Goal: Complete application form

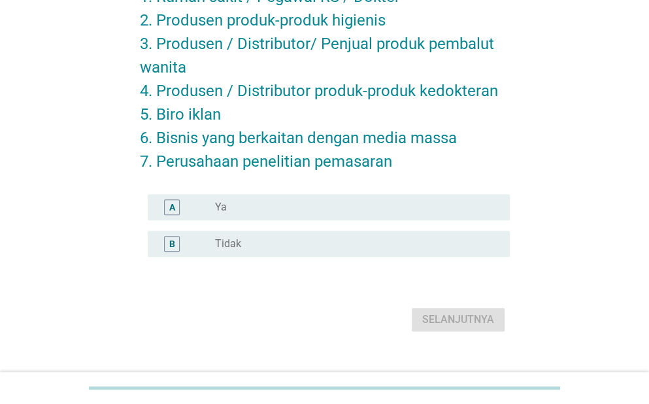
scroll to position [178, 0]
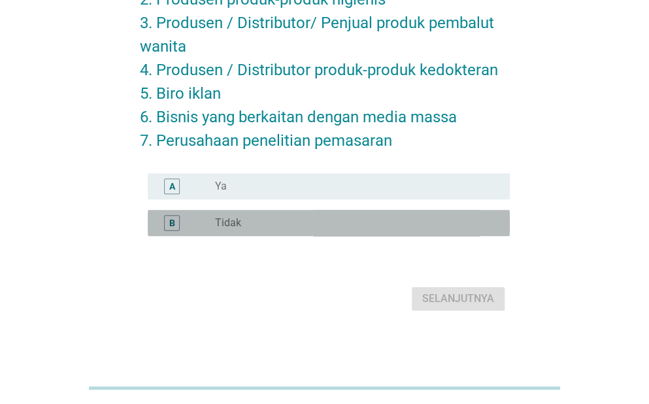
click at [293, 227] on div "radio_button_unchecked Tidak" at bounding box center [352, 222] width 274 height 13
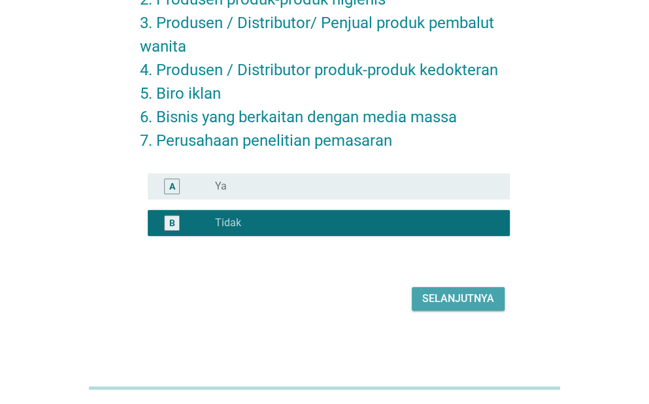
click at [463, 302] on div "Selanjutnya" at bounding box center [458, 299] width 72 height 16
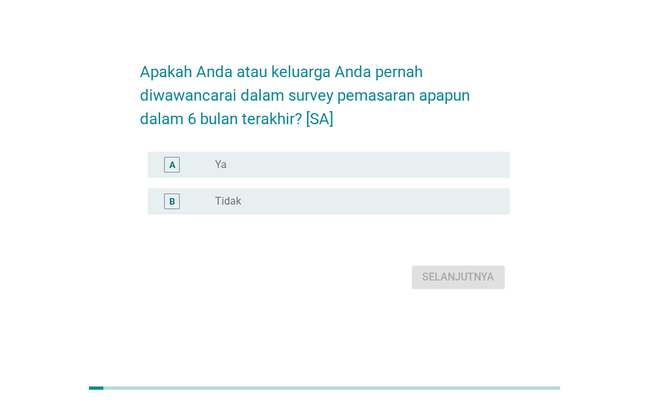
scroll to position [0, 0]
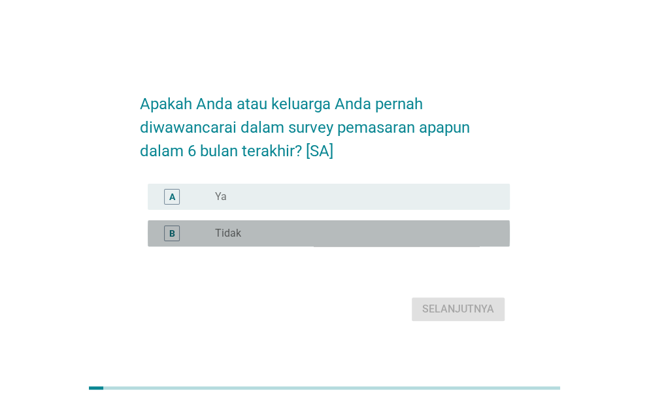
click at [284, 238] on div "radio_button_unchecked Tidak" at bounding box center [357, 234] width 284 height 16
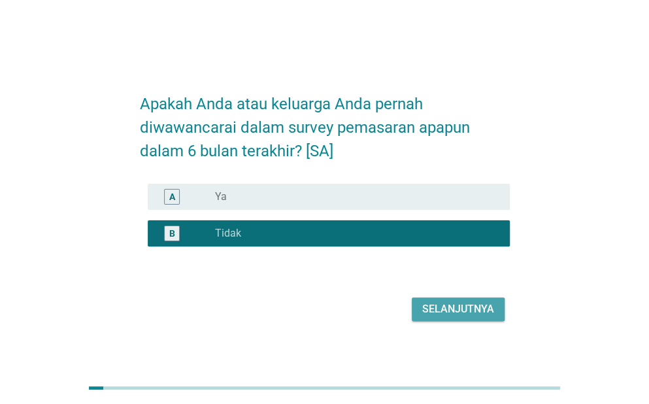
click at [471, 314] on div "Selanjutnya" at bounding box center [458, 309] width 72 height 16
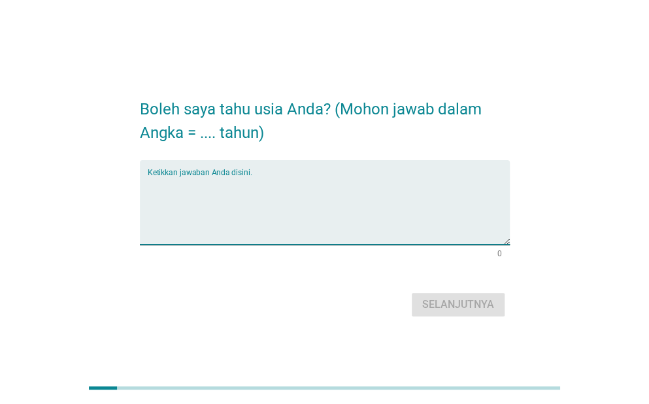
click at [289, 220] on textarea "Ketikkan jawaban Anda disini." at bounding box center [329, 210] width 362 height 69
type textarea "23"
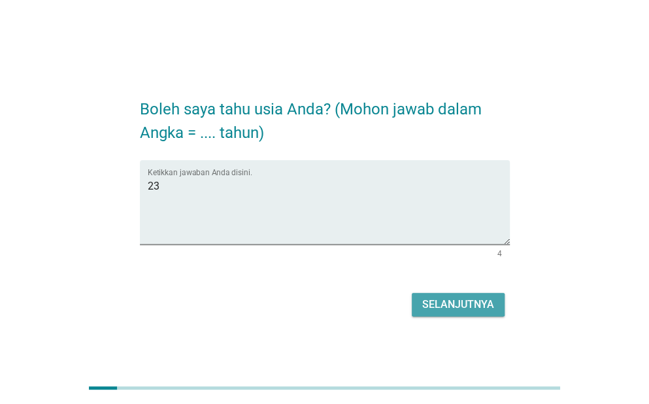
click at [433, 300] on div "Selanjutnya" at bounding box center [458, 305] width 72 height 16
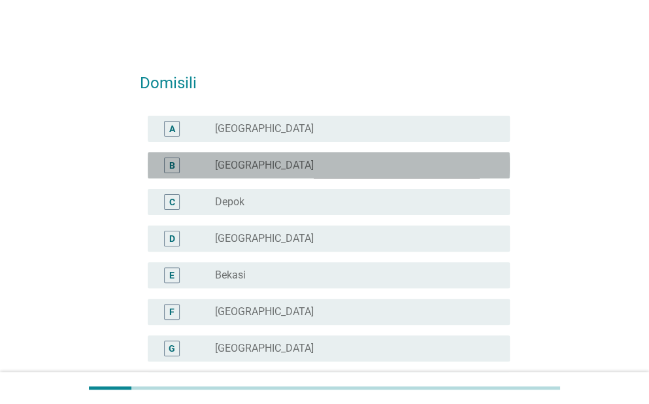
click at [411, 156] on div "B radio_button_unchecked [GEOGRAPHIC_DATA]" at bounding box center [329, 165] width 362 height 26
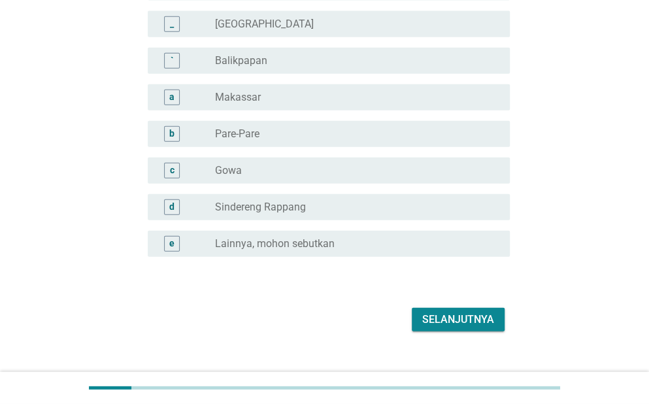
scroll to position [1224, 0]
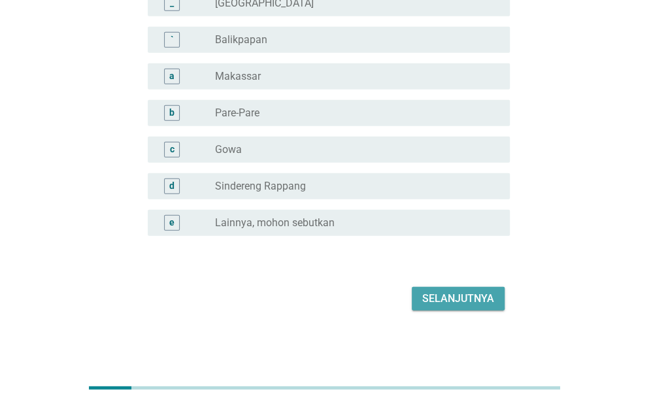
click at [485, 295] on div "Selanjutnya" at bounding box center [458, 299] width 72 height 16
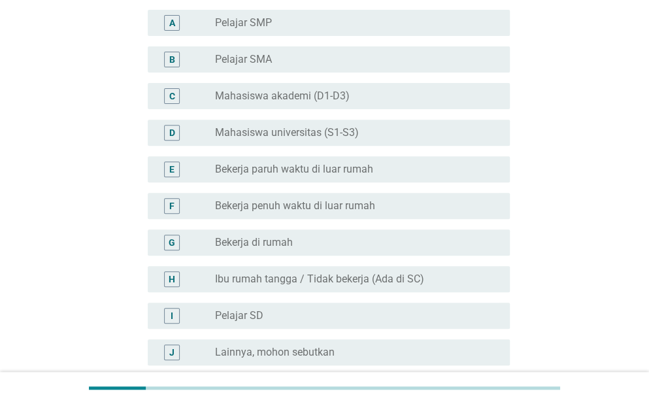
scroll to position [131, 0]
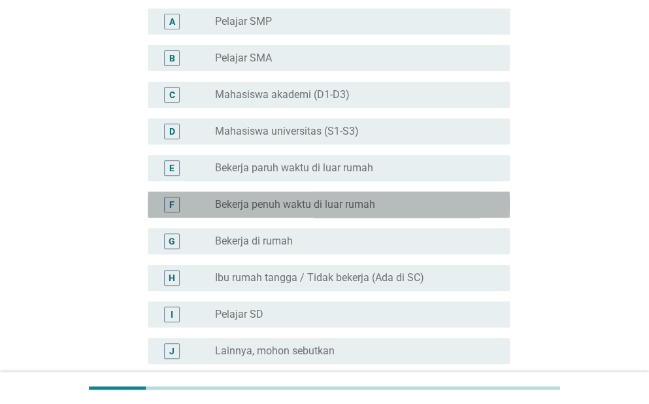
click at [371, 198] on label "Bekerja penuh waktu di luar rumah" at bounding box center [295, 204] width 160 height 13
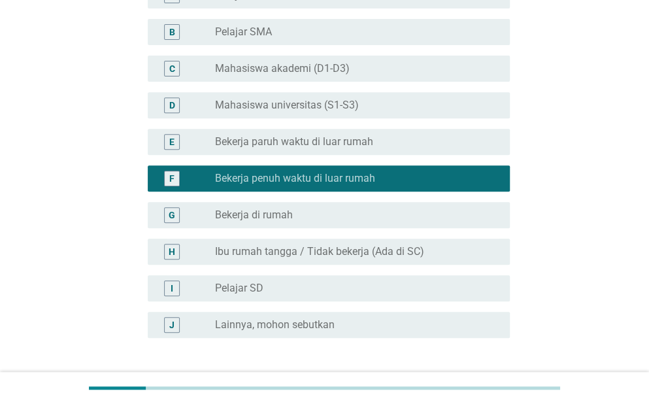
scroll to position [259, 0]
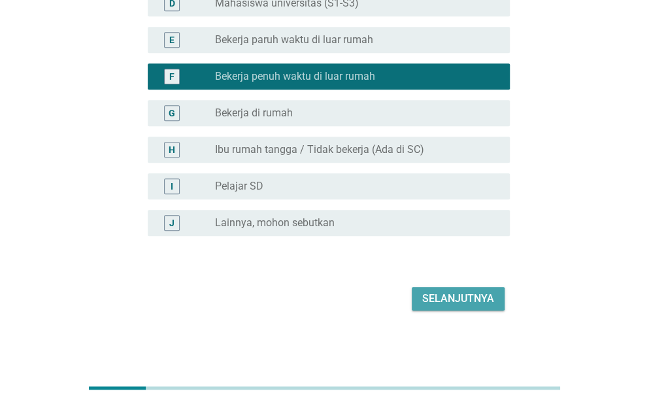
click at [471, 300] on div "Selanjutnya" at bounding box center [458, 299] width 72 height 16
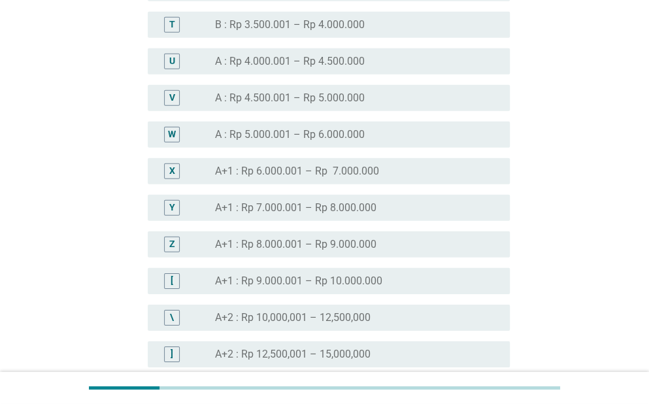
scroll to position [1438, 0]
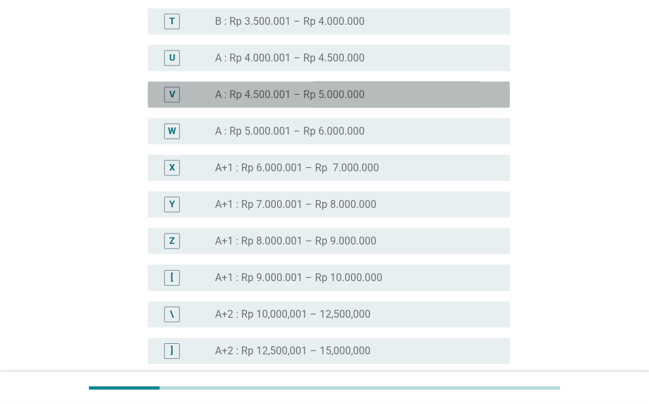
click at [395, 100] on div "radio_button_unchecked A : Rp 4.500.001 – Rp 5.000.000" at bounding box center [352, 94] width 274 height 13
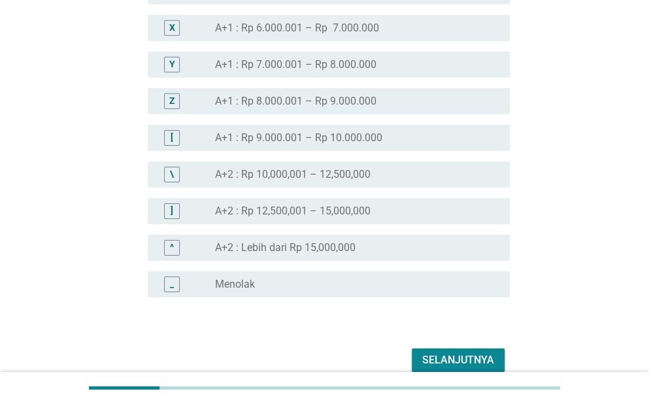
scroll to position [1639, 0]
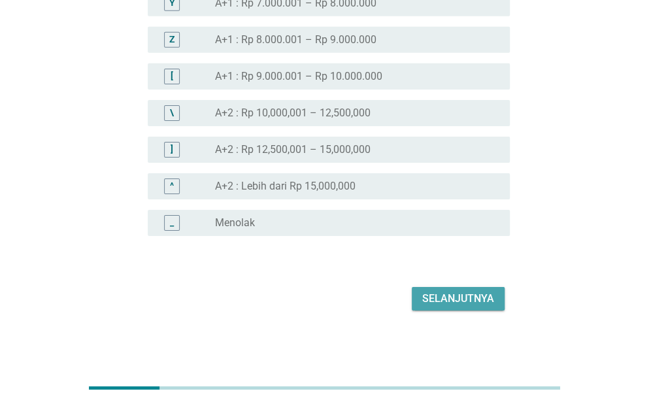
click at [462, 294] on div "Selanjutnya" at bounding box center [458, 299] width 72 height 16
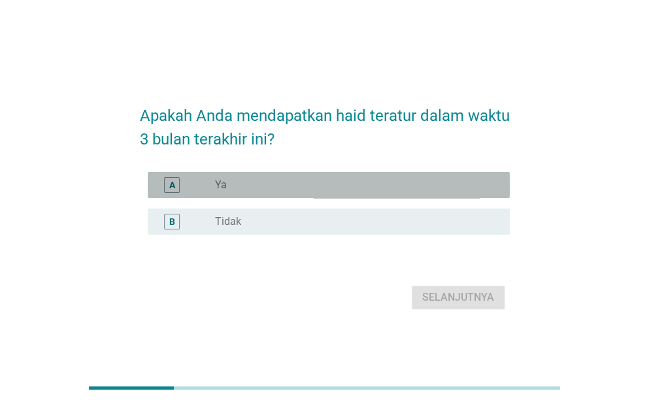
click at [407, 195] on div "A radio_button_unchecked Ya" at bounding box center [329, 185] width 362 height 26
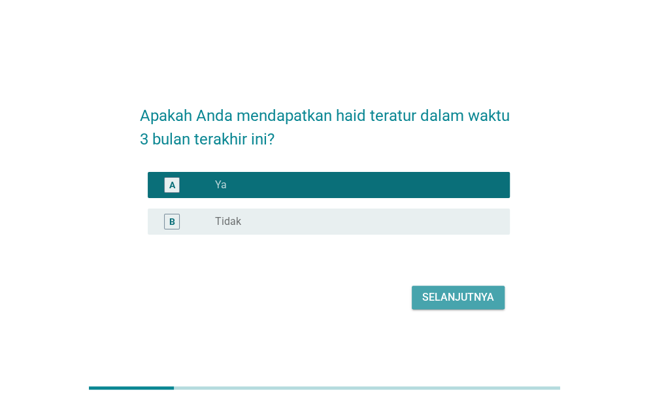
click at [428, 294] on div "Selanjutnya" at bounding box center [458, 298] width 72 height 16
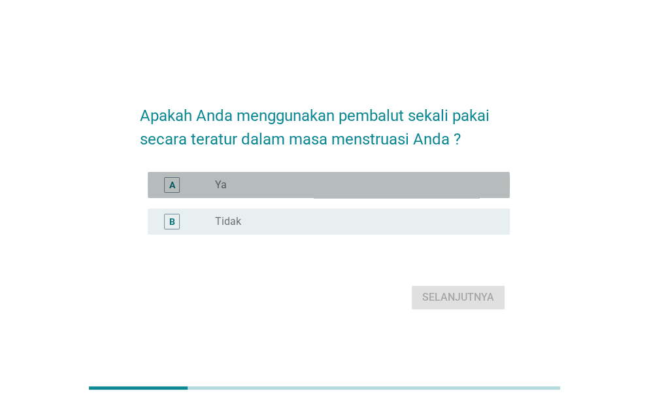
click at [367, 192] on div "radio_button_unchecked Ya" at bounding box center [357, 185] width 284 height 16
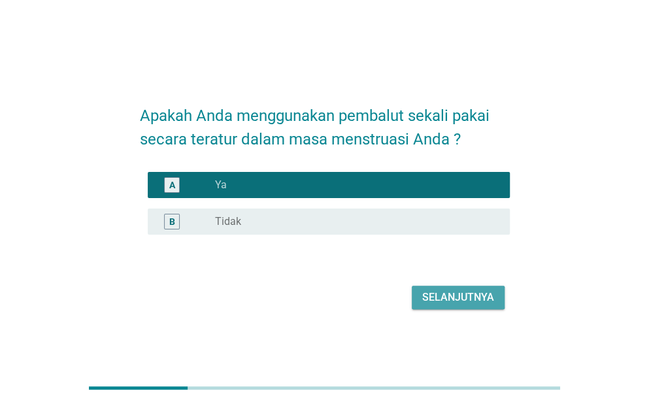
click at [446, 294] on div "Selanjutnya" at bounding box center [458, 298] width 72 height 16
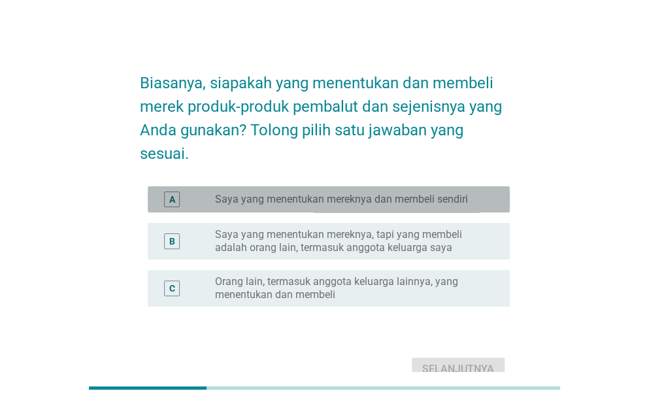
click at [343, 210] on div "A radio_button_unchecked Saya yang menentukan mereknya dan membeli sendiri" at bounding box center [329, 199] width 362 height 26
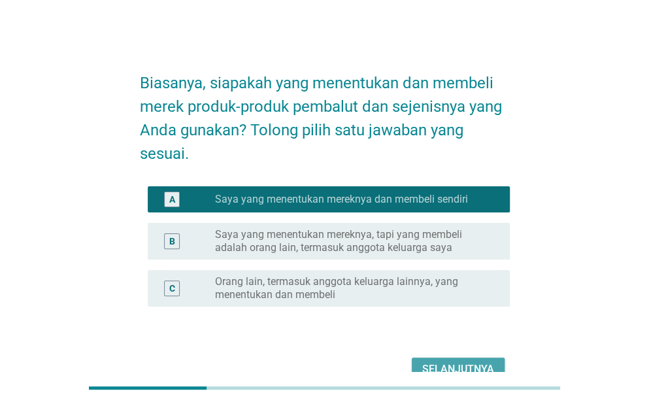
click at [431, 365] on div "Selanjutnya" at bounding box center [458, 369] width 72 height 16
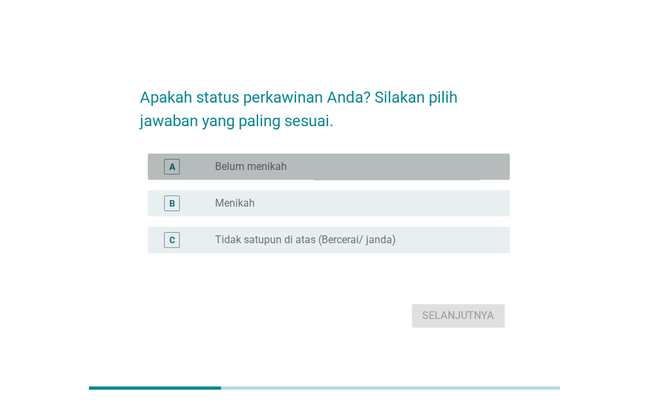
click at [343, 173] on div "radio_button_unchecked Belum menikah" at bounding box center [357, 167] width 284 height 16
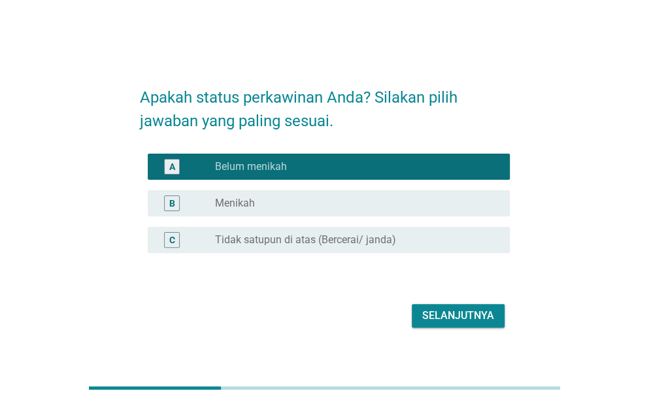
click at [454, 328] on div "Selanjutnya" at bounding box center [325, 315] width 370 height 31
click at [439, 313] on div "Selanjutnya" at bounding box center [458, 316] width 72 height 16
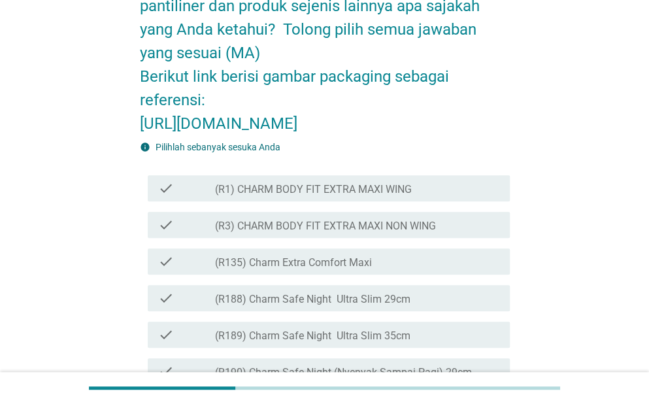
scroll to position [183, 0]
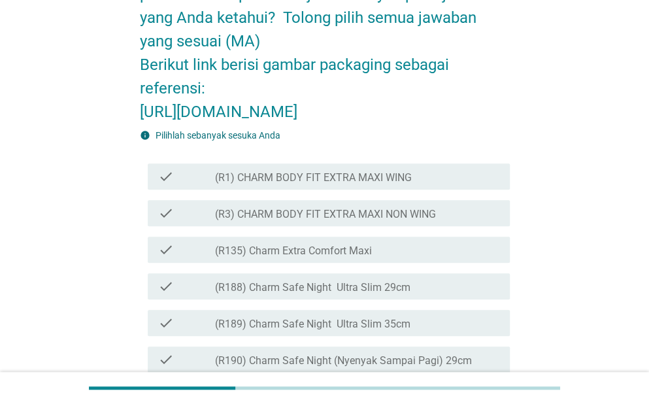
click at [356, 143] on div "info Pilihlah sebanyak sesuka Anda" at bounding box center [325, 136] width 370 height 14
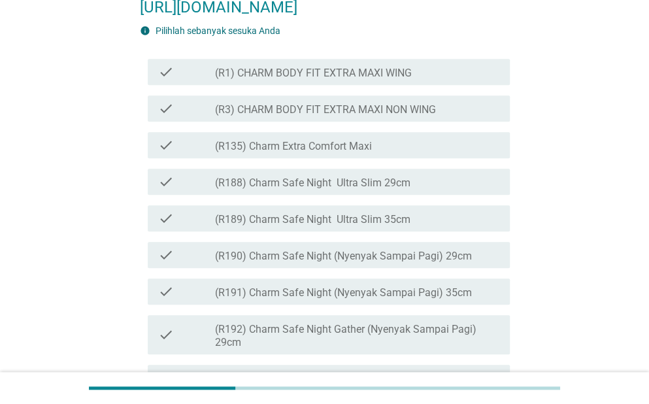
scroll to position [314, 0]
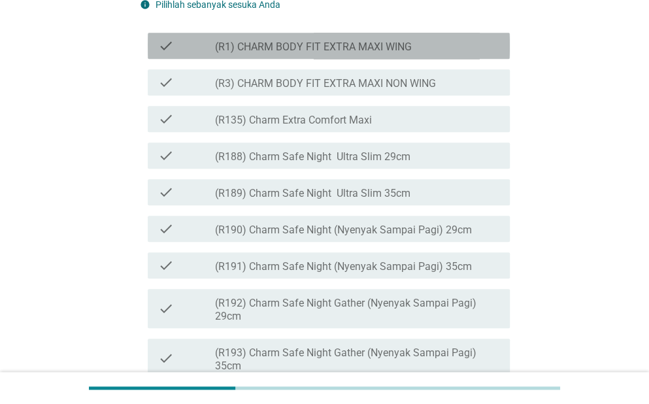
click at [302, 54] on label "(R1) CHARM BODY FIT EXTRA MAXI WING" at bounding box center [313, 47] width 197 height 13
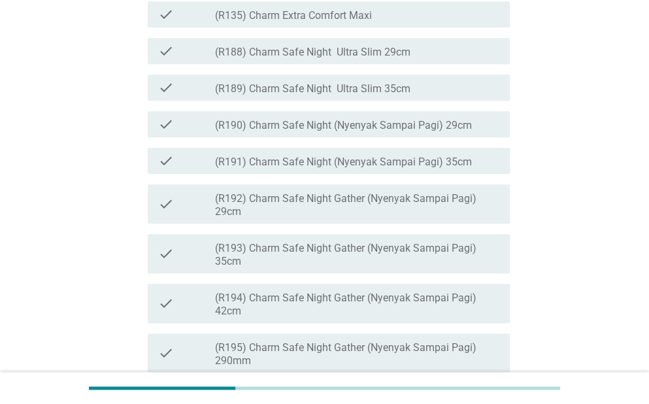
scroll to position [445, 0]
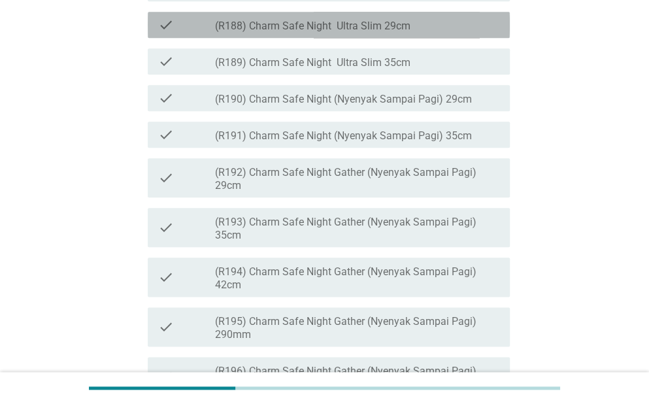
click at [288, 33] on label "(R188) Charm Safe Night Ultra Slim 29cm" at bounding box center [312, 26] width 195 height 13
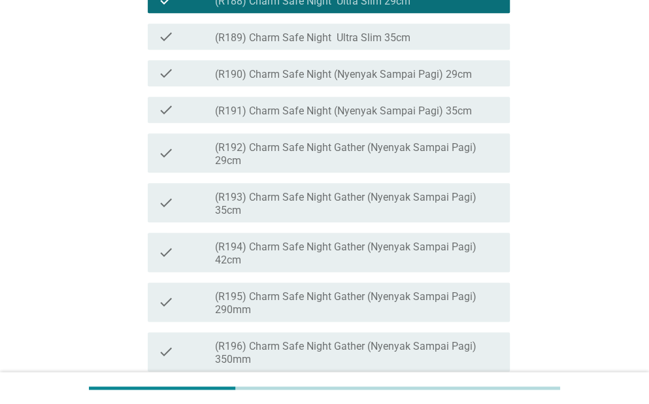
scroll to position [471, 0]
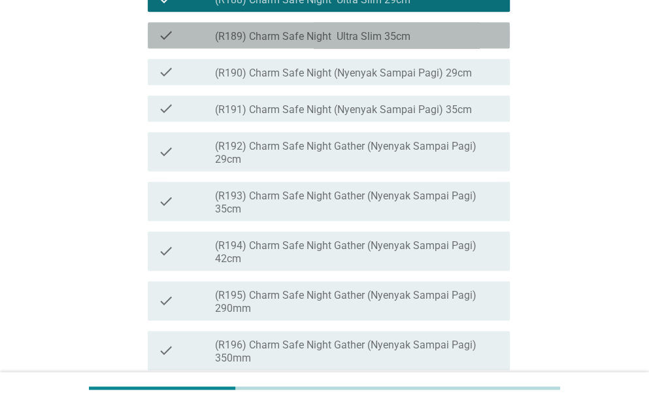
click at [288, 43] on div "check_box_outline_blank (R189) Charm Safe Night Ultra Slim 35cm" at bounding box center [357, 35] width 284 height 16
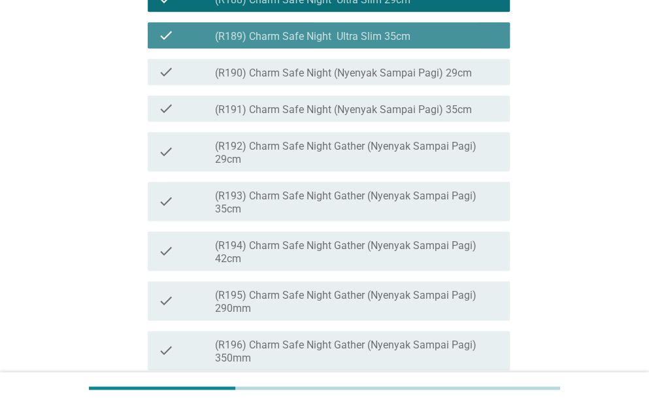
click at [288, 43] on div "check_box_outline_blank (R189) Charm Safe Night Ultra Slim 35cm" at bounding box center [357, 35] width 284 height 16
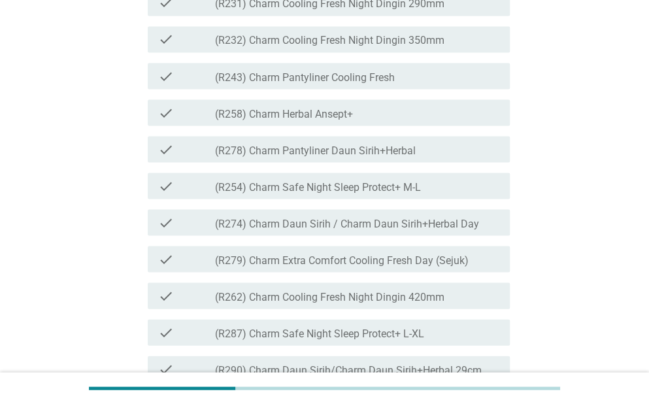
scroll to position [941, 0]
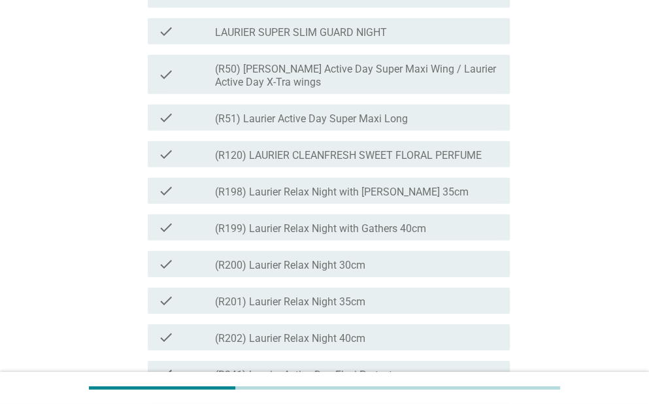
scroll to position [1438, 0]
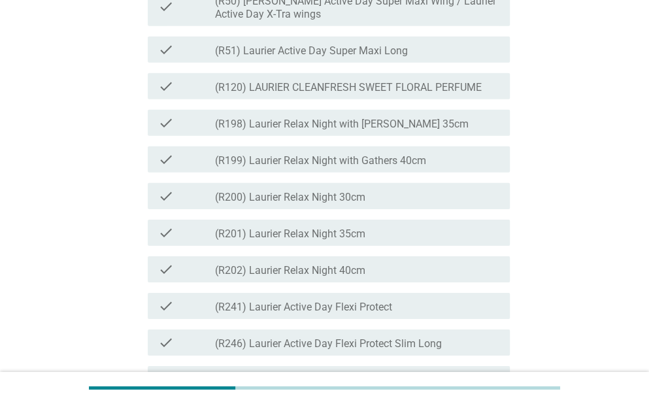
scroll to position [1517, 0]
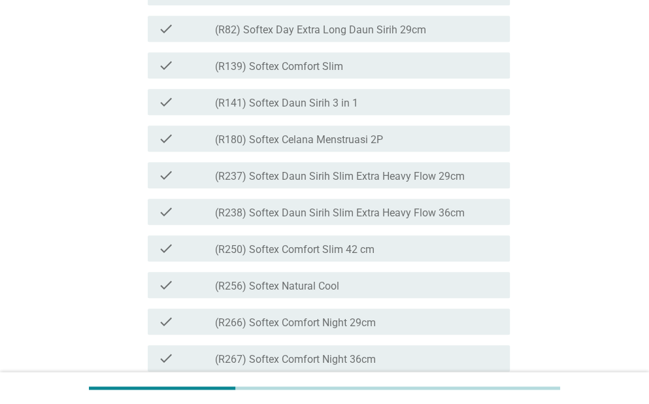
scroll to position [2327, 0]
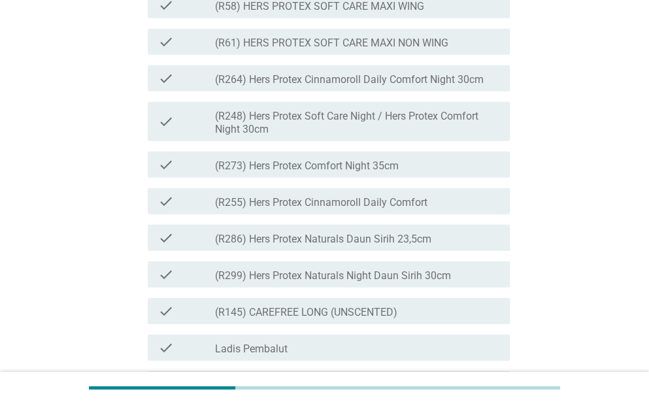
scroll to position [3242, 0]
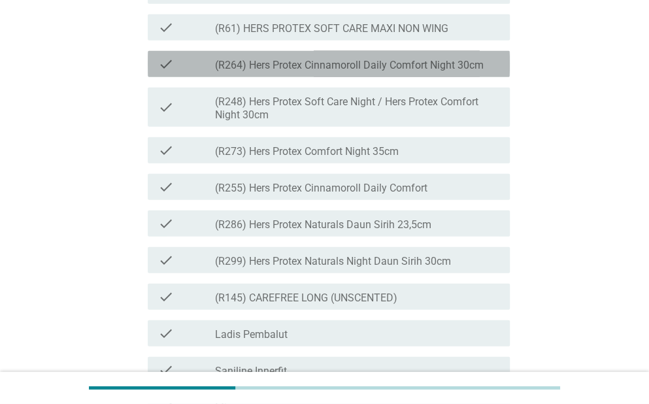
click at [346, 72] on div "check_box_outline_blank (R264) Hers Protex Cinnamoroll Daily Comfort Night 30cm" at bounding box center [357, 64] width 284 height 16
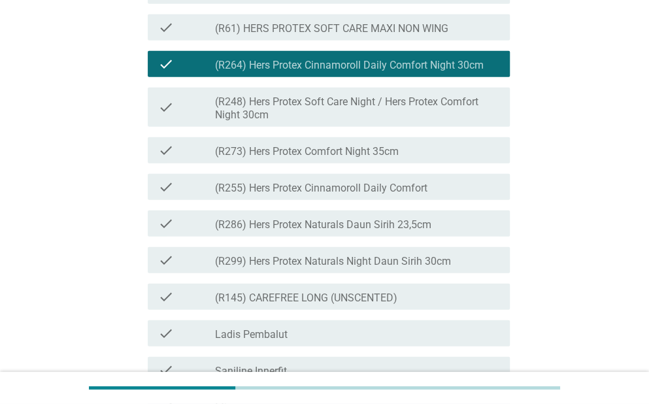
click at [328, 35] on label "(R61) HERS PROTEX SOFT CARE MAXI NON WING" at bounding box center [331, 28] width 233 height 13
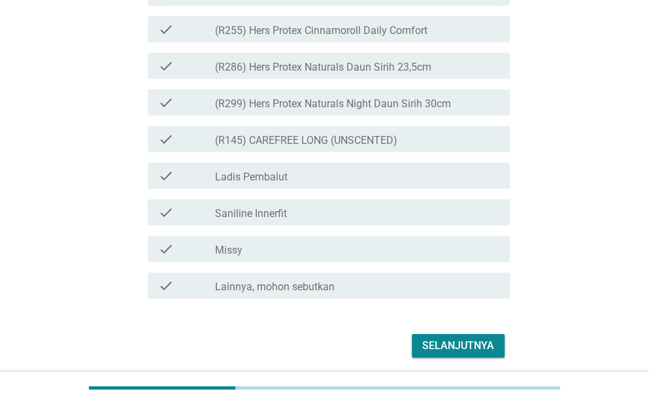
scroll to position [3425, 0]
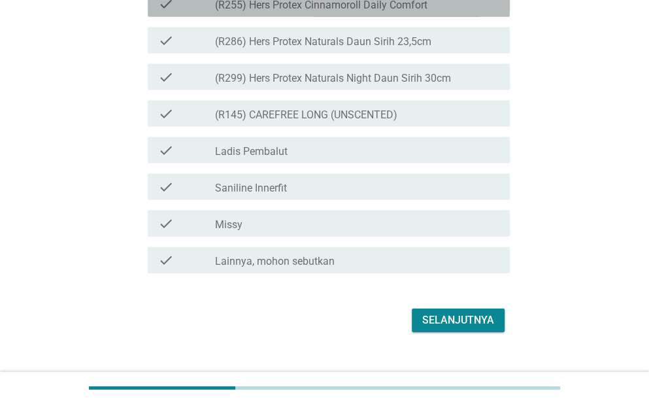
click at [305, 17] on div "check check_box_outline_blank (R255) Hers Protex Cinnamoroll Daily Comfort" at bounding box center [329, 4] width 362 height 26
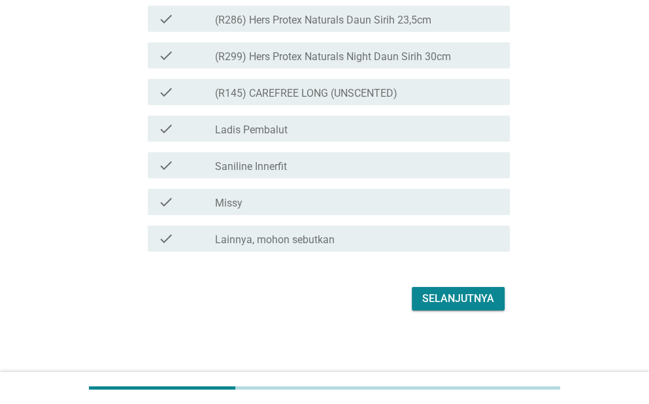
scroll to position [3504, 0]
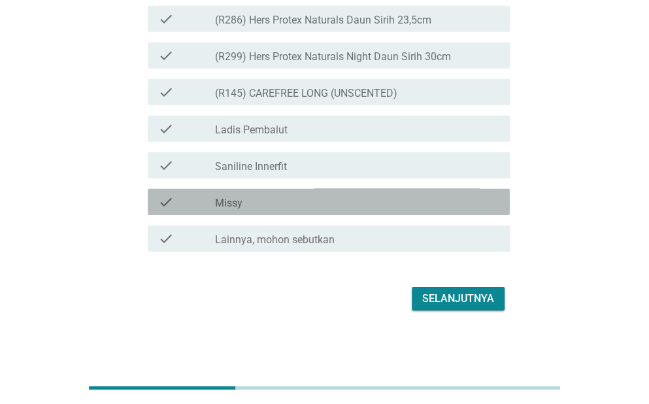
click at [322, 210] on div "check_box_outline_blank Missy" at bounding box center [357, 202] width 284 height 16
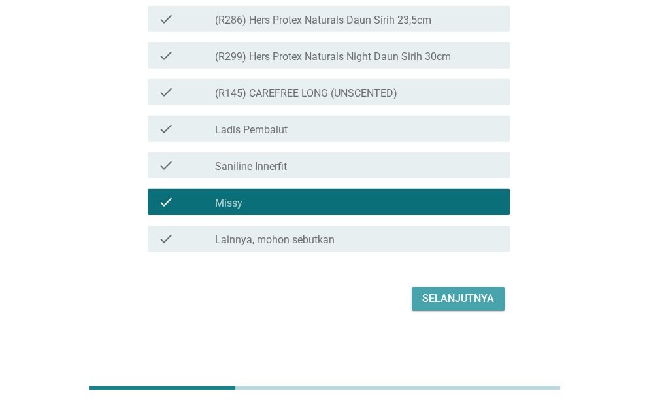
click at [445, 307] on div "Selanjutnya" at bounding box center [458, 299] width 72 height 16
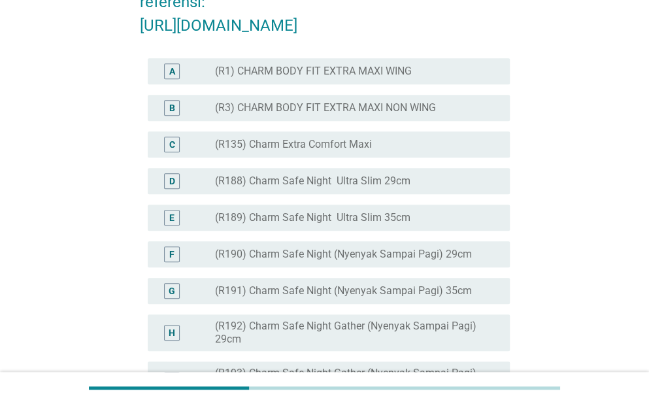
scroll to position [157, 0]
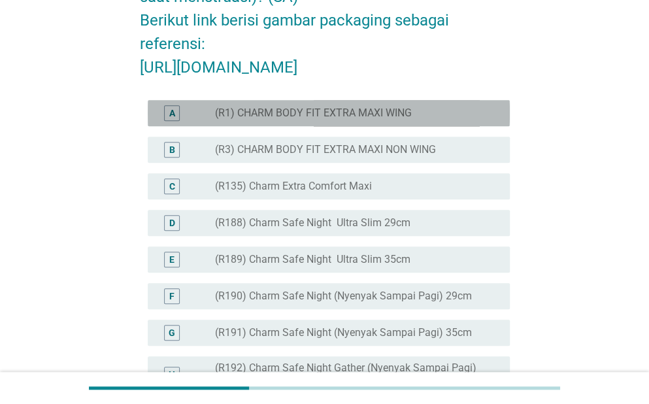
click at [392, 120] on label "(R1) CHARM BODY FIT EXTRA MAXI WING" at bounding box center [313, 113] width 197 height 13
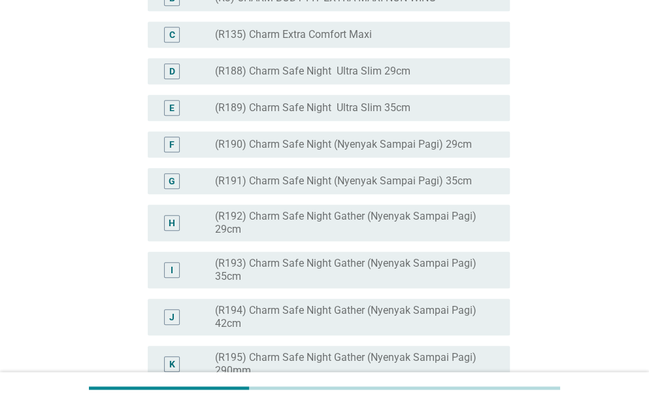
scroll to position [314, 0]
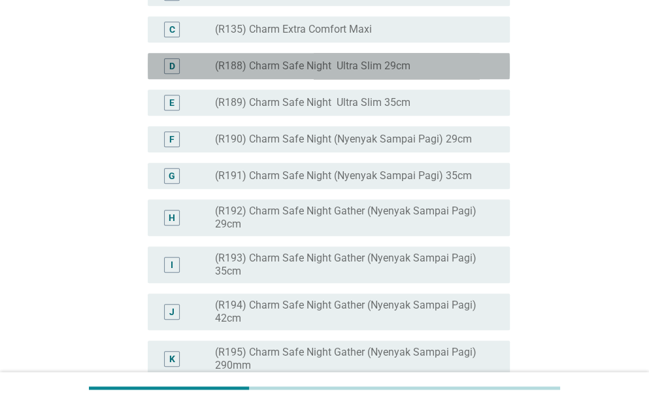
click at [329, 73] on label "(R188) Charm Safe Night Ultra Slim 29cm" at bounding box center [312, 65] width 195 height 13
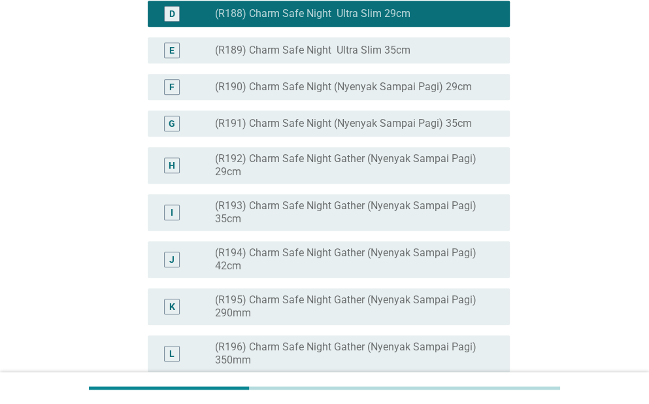
scroll to position [392, 0]
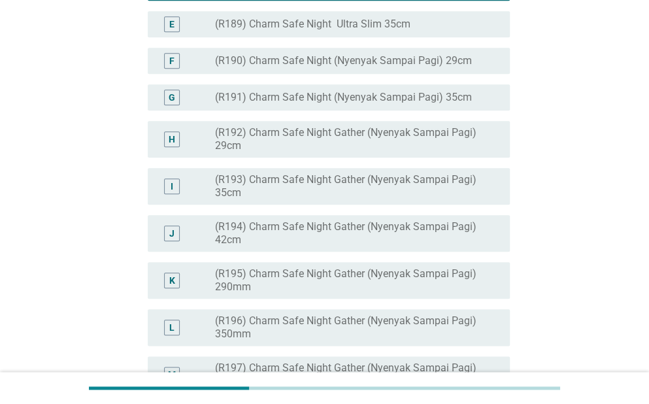
click at [329, 74] on div "F radio_button_unchecked (R190) Charm Safe Night (Nyenyak Sampai Pagi) 29cm" at bounding box center [329, 61] width 362 height 26
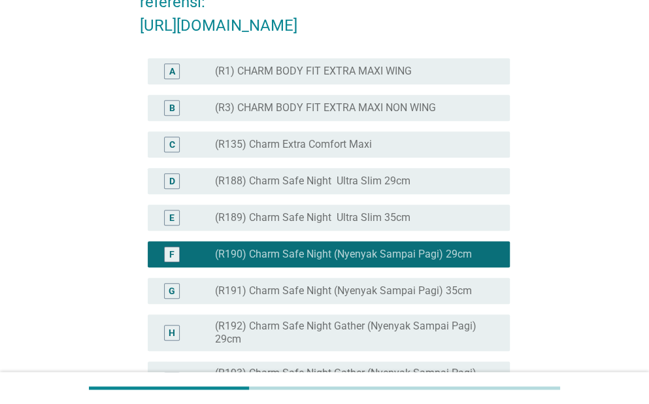
scroll to position [209, 0]
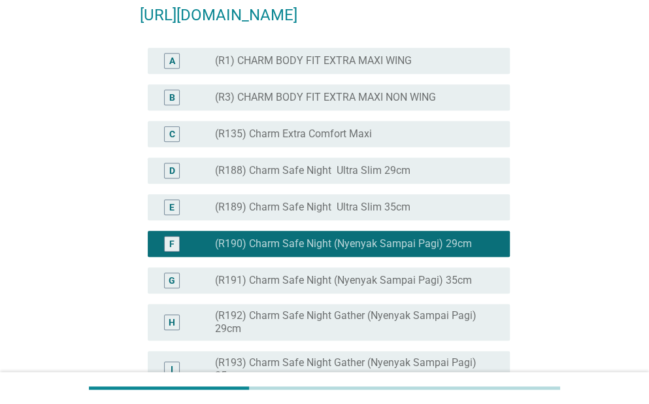
click at [329, 74] on div "A radio_button_unchecked (R1) CHARM BODY FIT EXTRA MAXI WING" at bounding box center [329, 61] width 362 height 26
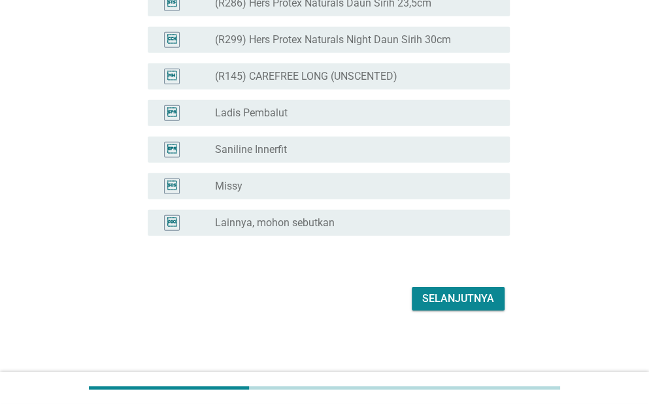
scroll to position [3433, 0]
click at [425, 300] on div "Selanjutnya" at bounding box center [458, 299] width 72 height 16
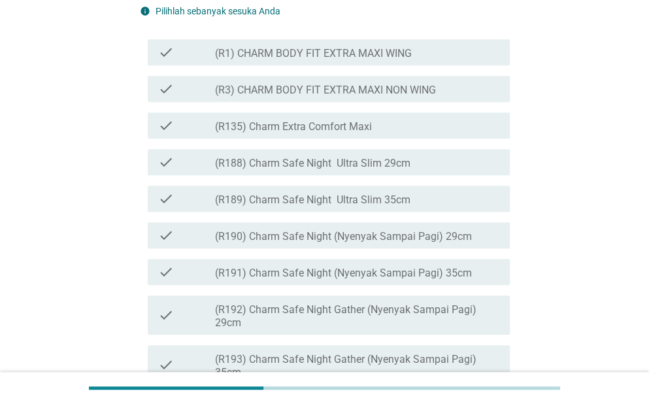
scroll to position [261, 0]
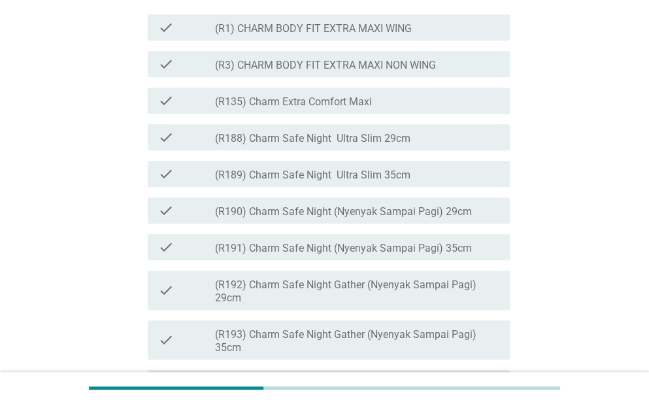
click at [424, 35] on div "check_box_outline_blank (R1) CHARM BODY FIT EXTRA MAXI WING" at bounding box center [357, 28] width 284 height 16
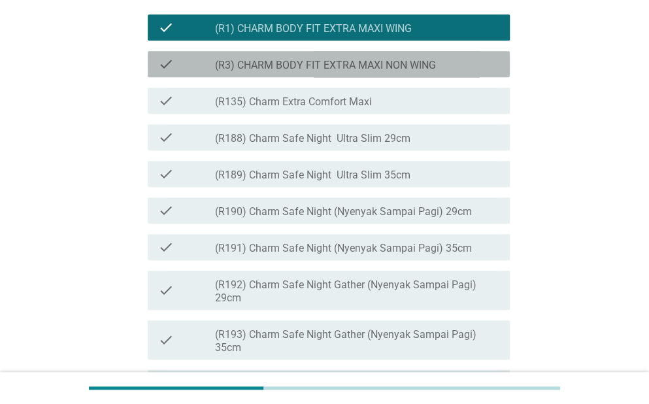
click at [431, 77] on div "check check_box_outline_blank (R3) CHARM BODY FIT EXTRA MAXI NON WING" at bounding box center [329, 64] width 362 height 26
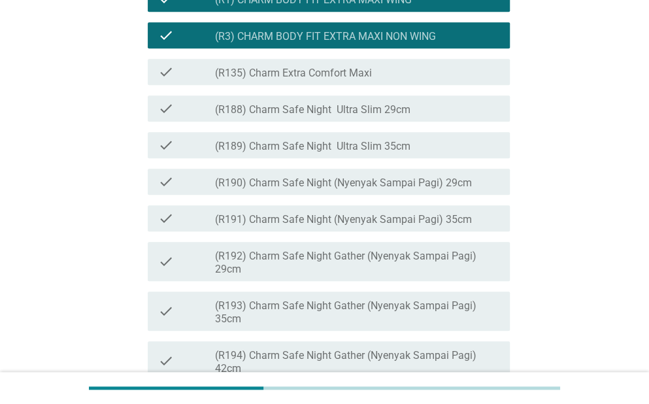
scroll to position [314, 0]
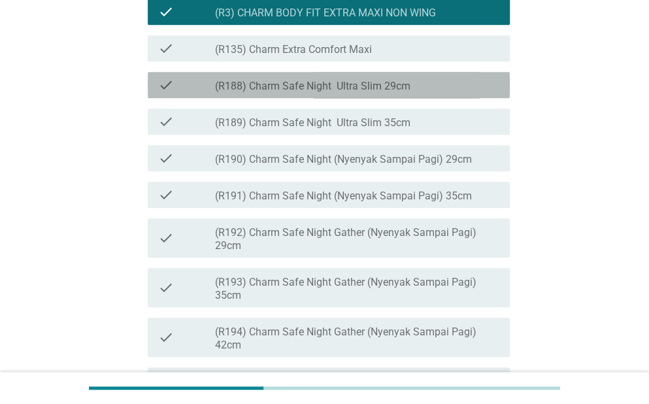
click at [431, 93] on div "check_box_outline_blank (R188) Charm Safe Night Ultra Slim 29cm" at bounding box center [357, 85] width 284 height 16
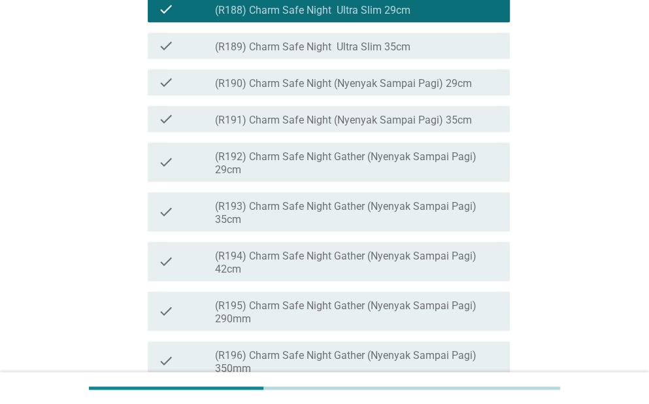
scroll to position [392, 0]
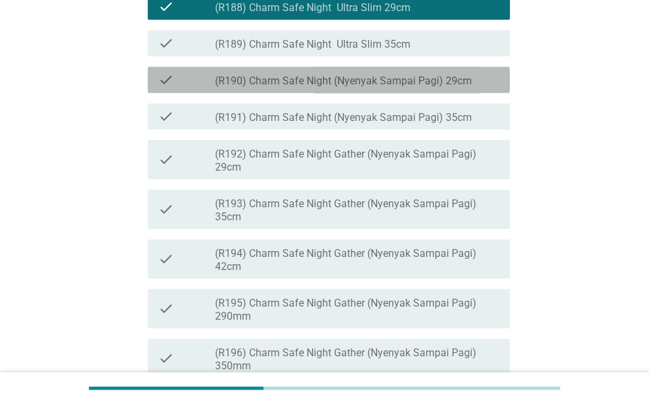
click at [431, 88] on label "(R190) Charm Safe Night (Nyenyak Sampai Pagi) 29cm" at bounding box center [343, 81] width 257 height 13
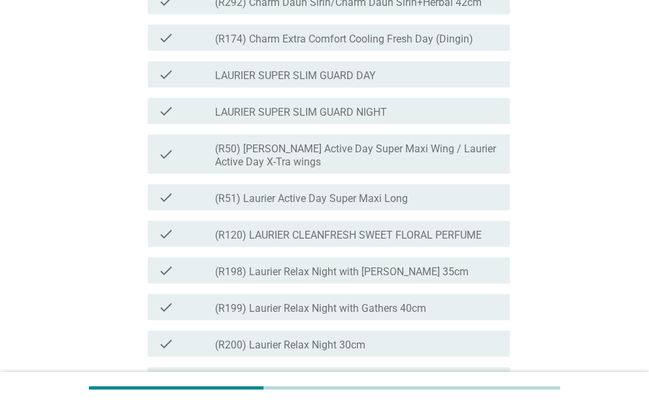
scroll to position [1307, 0]
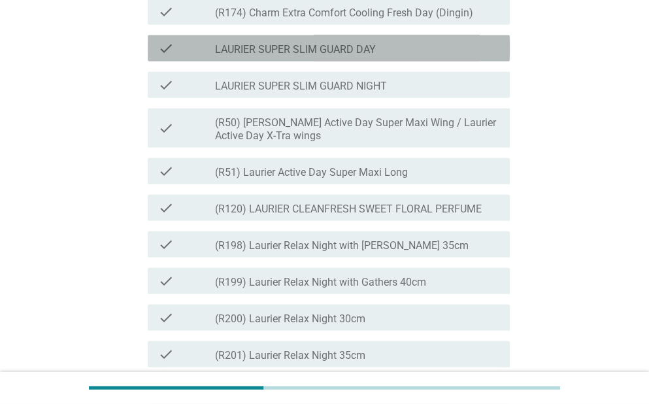
click at [421, 56] on div "check_box_outline_blank LAURIER SUPER SLIM GUARD DAY" at bounding box center [357, 49] width 284 height 16
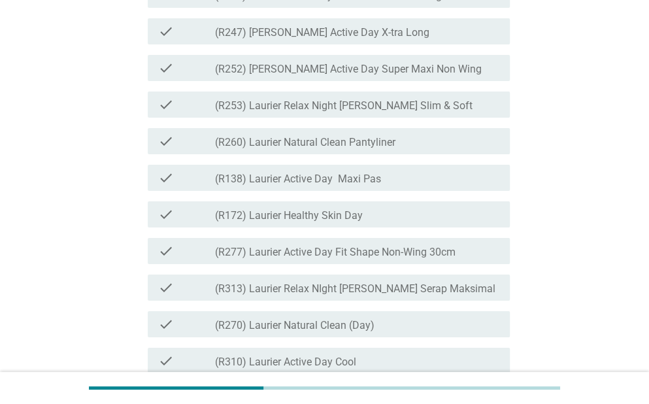
scroll to position [1778, 0]
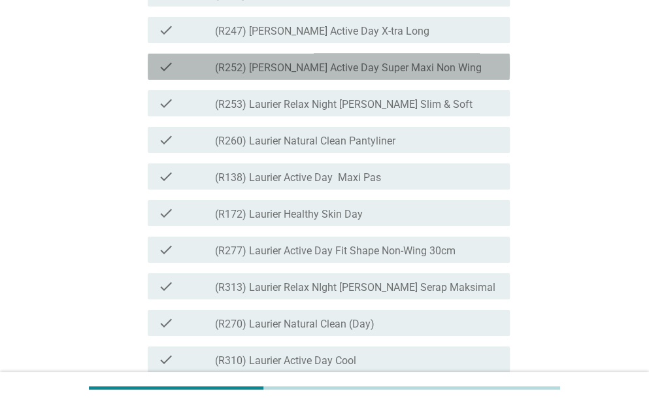
click at [422, 75] on div "check_box_outline_blank (R252) Laurier Active Day Super Maxi Non Wing" at bounding box center [357, 67] width 284 height 16
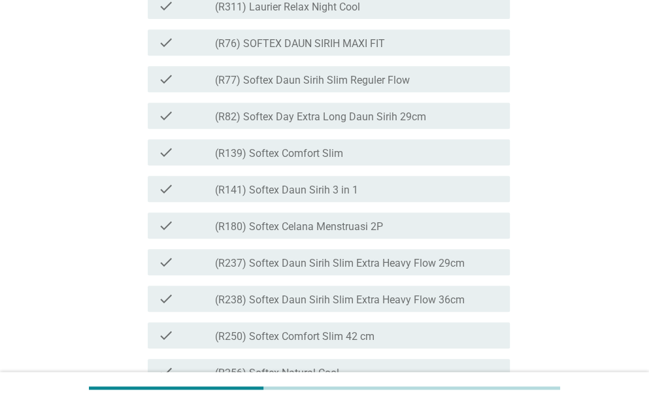
scroll to position [2170, 0]
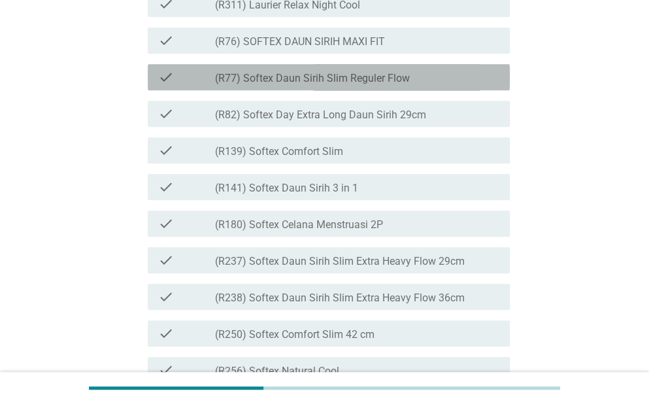
click at [374, 85] on div "check_box_outline_blank (R77) Softex Daun Sirih Slim Reguler Flow" at bounding box center [357, 77] width 284 height 16
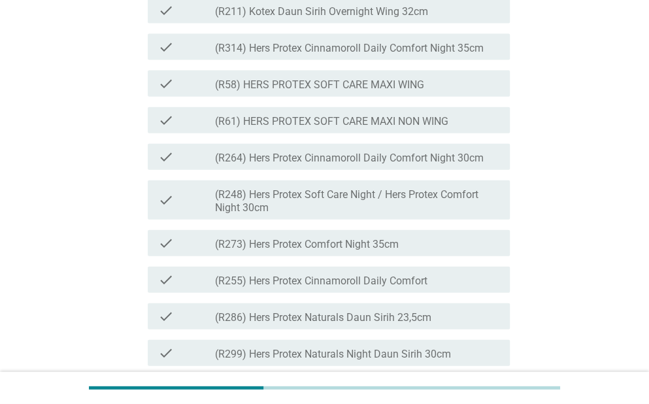
scroll to position [3085, 0]
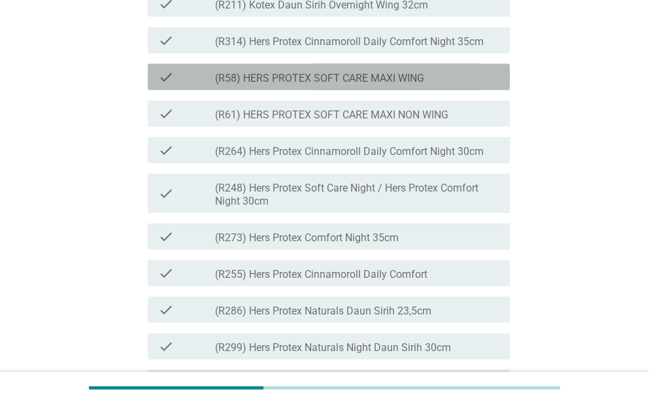
click at [372, 85] on label "(R58) HERS PROTEX SOFT CARE MAXI WING" at bounding box center [319, 78] width 209 height 13
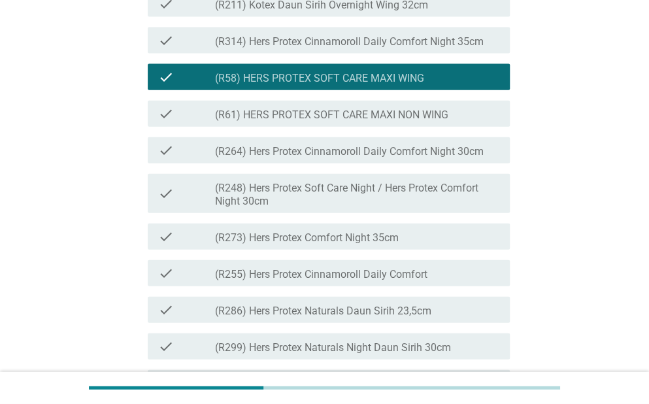
click at [367, 127] on div "check check_box_outline_blank (R61) HERS PROTEX SOFT CARE MAXI NON WING" at bounding box center [329, 114] width 362 height 26
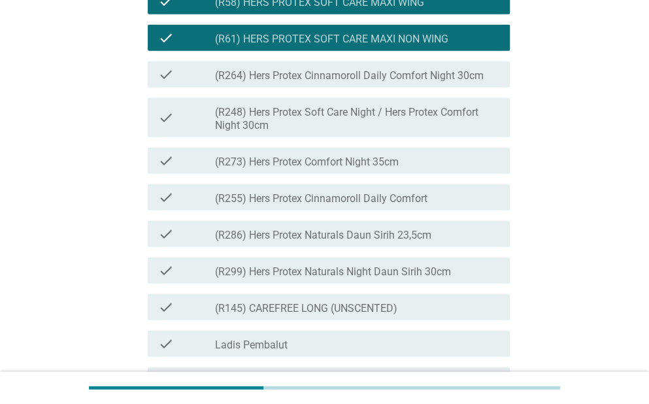
scroll to position [3164, 0]
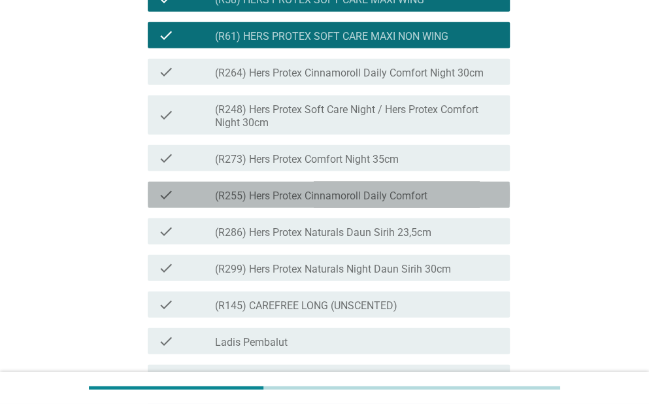
click at [383, 203] on label "(R255) Hers Protex Cinnamoroll Daily Comfort" at bounding box center [321, 196] width 212 height 13
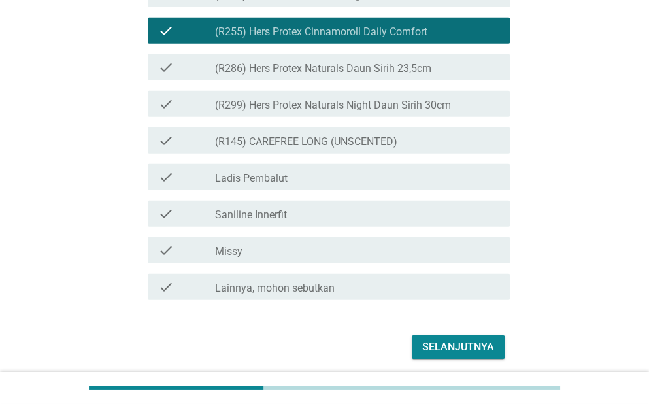
scroll to position [3460, 0]
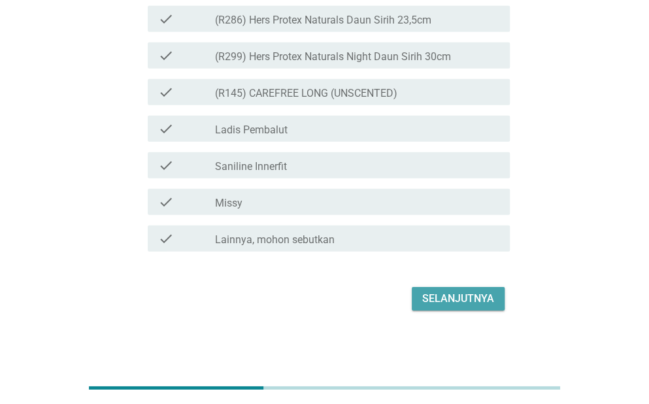
click at [445, 295] on div "Selanjutnya" at bounding box center [458, 299] width 72 height 16
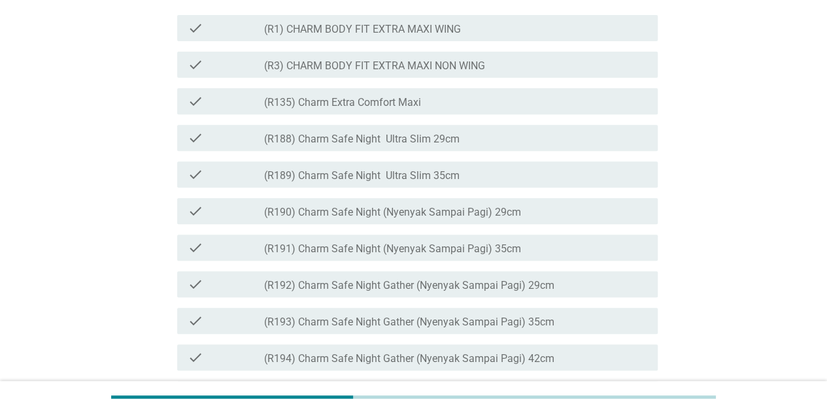
scroll to position [225, 0]
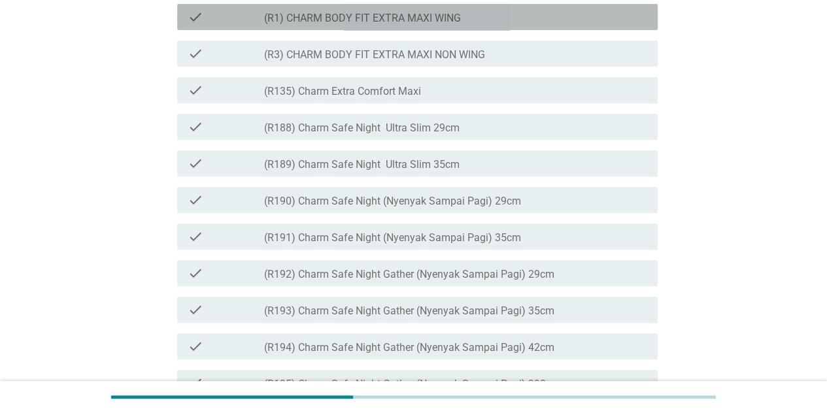
click at [455, 25] on div "check_box_outline_blank (R1) CHARM BODY FIT EXTRA MAXI WING" at bounding box center [455, 17] width 383 height 16
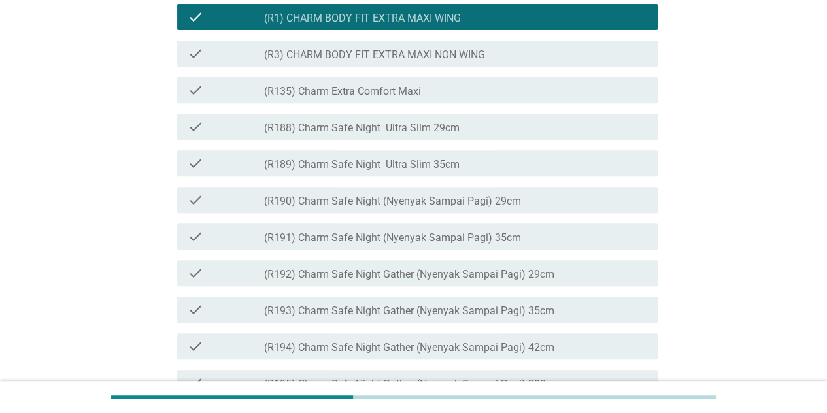
click at [464, 72] on div "check check_box_outline_blank (R3) CHARM BODY FIT EXTRA MAXI NON WING" at bounding box center [413, 53] width 488 height 37
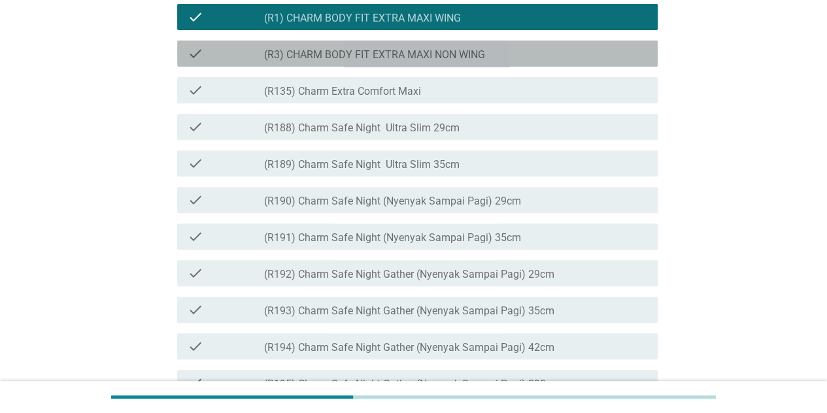
click at [442, 61] on label "(R3) CHARM BODY FIT EXTRA MAXI NON WING" at bounding box center [374, 54] width 221 height 13
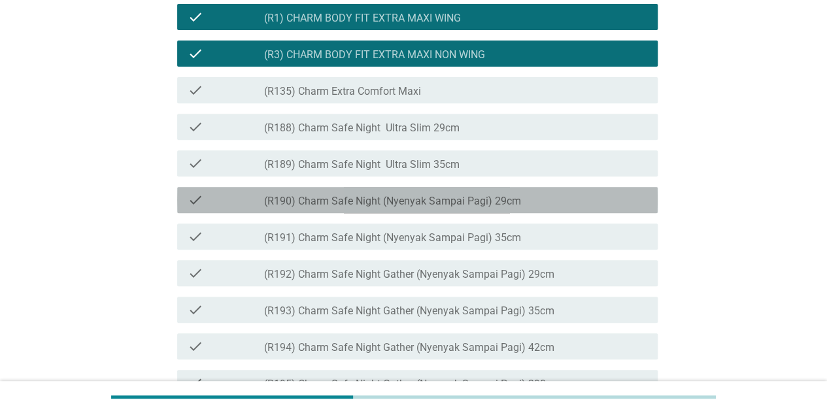
click at [454, 208] on label "(R190) Charm Safe Night (Nyenyak Sampai Pagi) 29cm" at bounding box center [392, 201] width 257 height 13
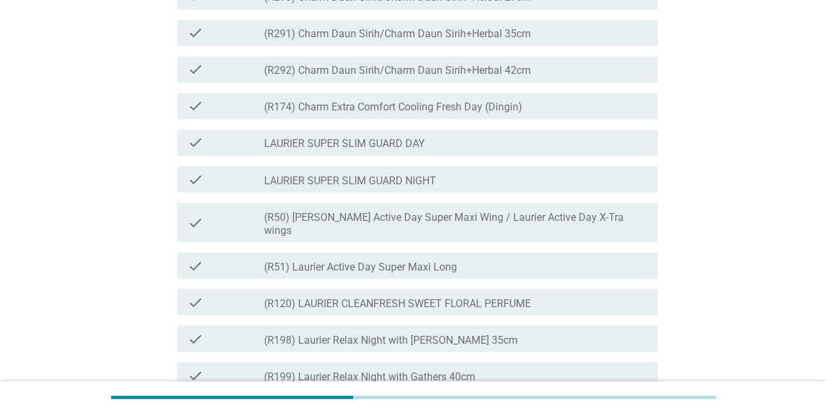
scroll to position [1114, 0]
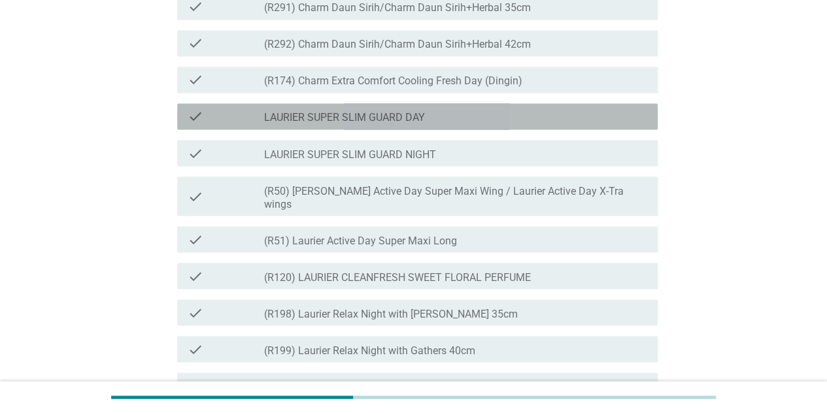
click at [459, 124] on div "check_box_outline_blank LAURIER SUPER SLIM GUARD DAY" at bounding box center [455, 117] width 383 height 16
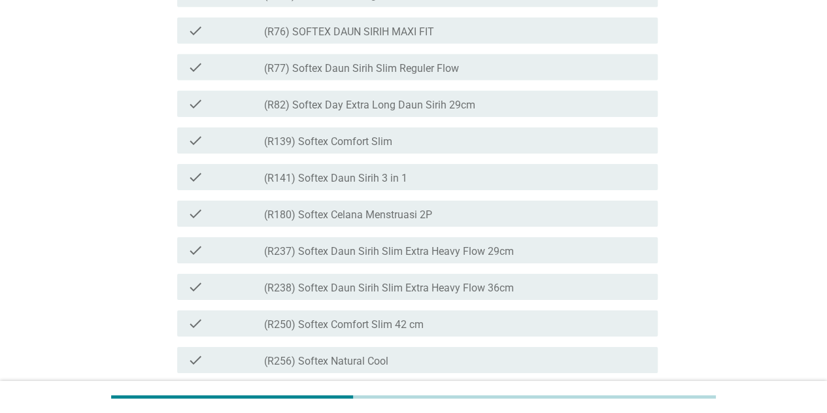
scroll to position [2055, 0]
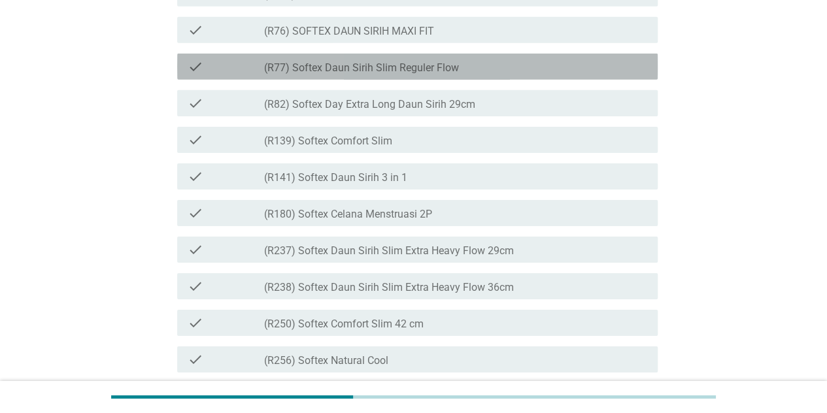
click at [438, 75] on label "(R77) Softex Daun Sirih Slim Reguler Flow" at bounding box center [361, 67] width 195 height 13
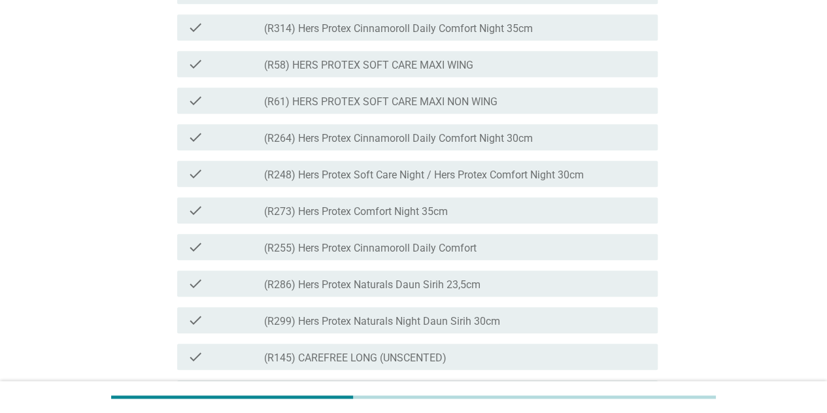
scroll to position [2970, 0]
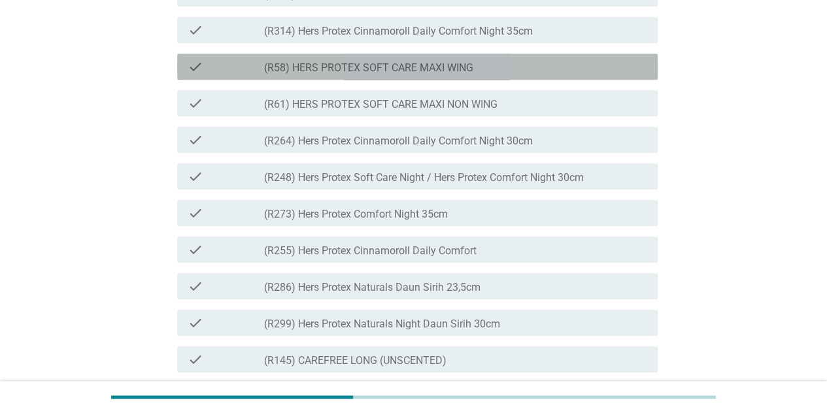
click at [438, 75] on label "(R58) HERS PROTEX SOFT CARE MAXI WING" at bounding box center [368, 67] width 209 height 13
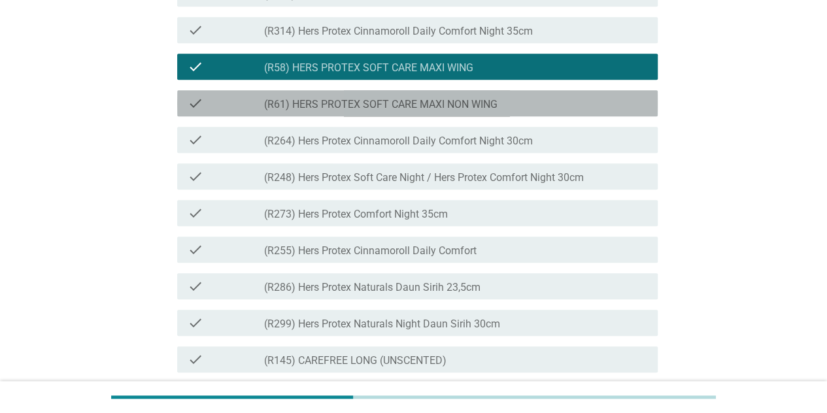
click at [459, 111] on label "(R61) HERS PROTEX SOFT CARE MAXI NON WING" at bounding box center [380, 104] width 233 height 13
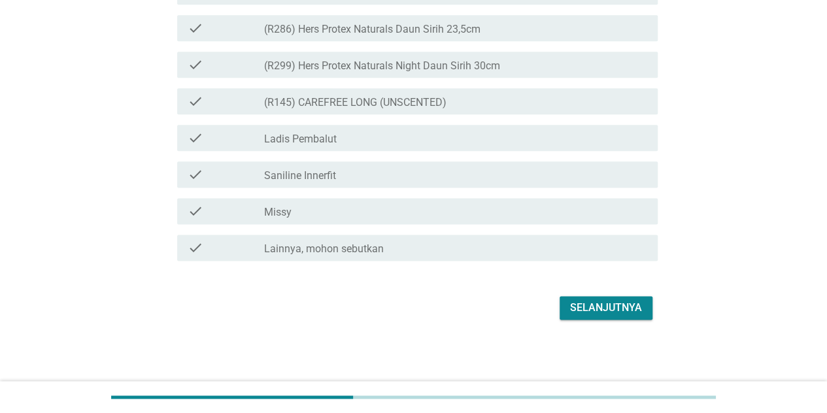
scroll to position [3263, 0]
click at [616, 315] on button "Selanjutnya" at bounding box center [606, 308] width 93 height 24
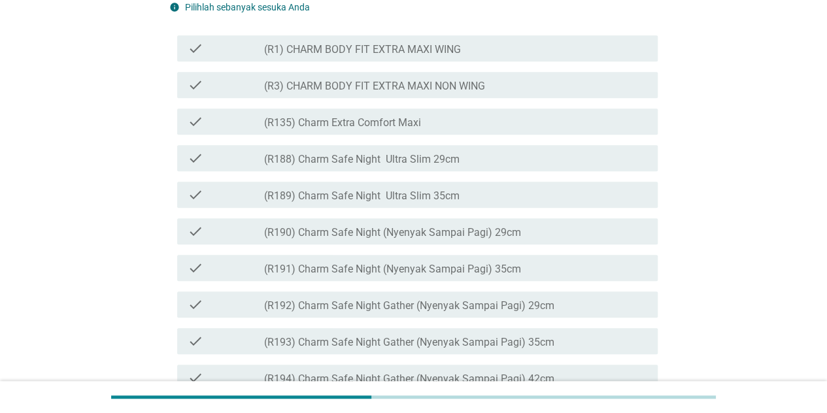
scroll to position [261, 0]
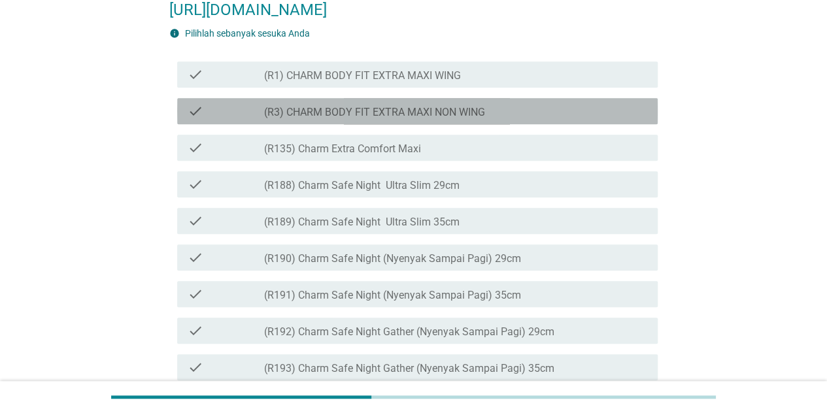
click at [559, 119] on div "check_box_outline_blank (R3) CHARM BODY FIT EXTRA MAXI NON WING" at bounding box center [455, 111] width 383 height 16
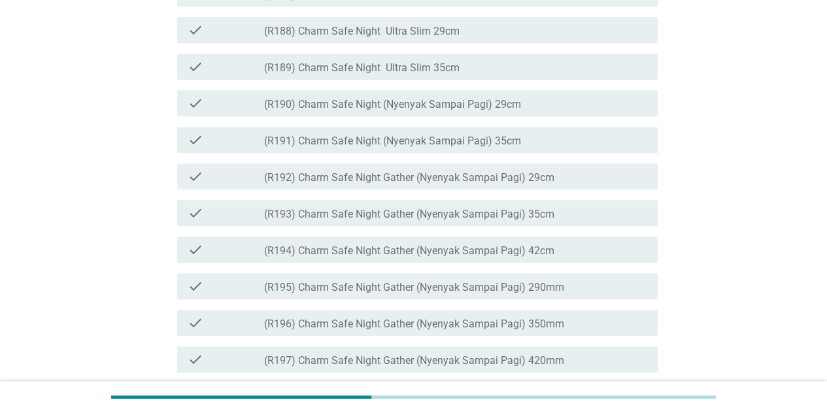
scroll to position [418, 0]
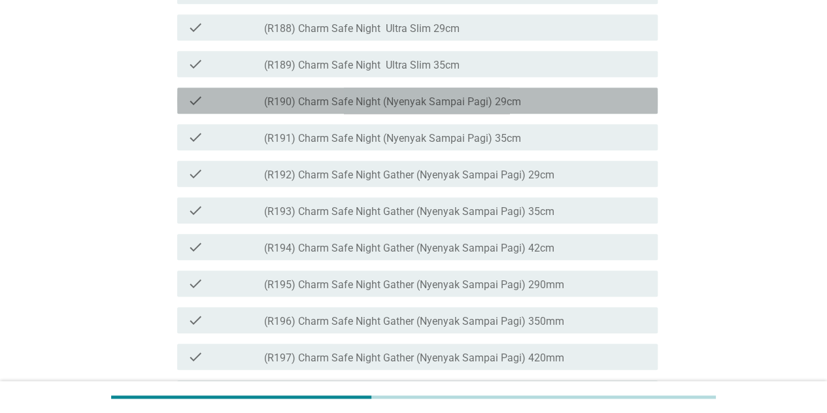
click at [539, 109] on div "check_box_outline_blank (R190) Charm Safe Night (Nyenyak Sampai Pagi) 29cm" at bounding box center [455, 101] width 383 height 16
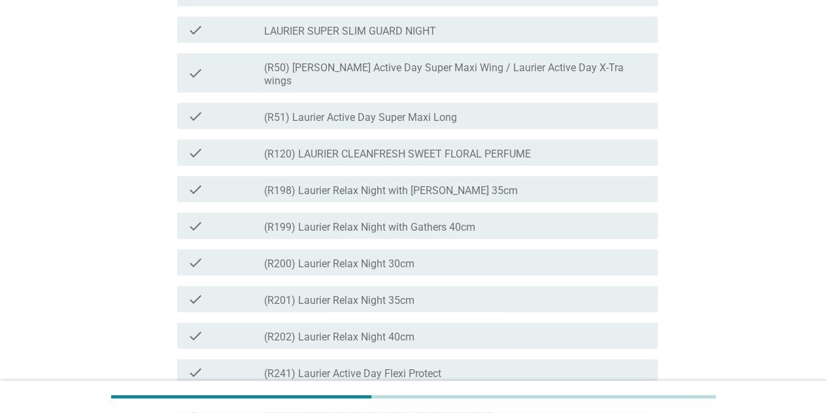
scroll to position [1307, 0]
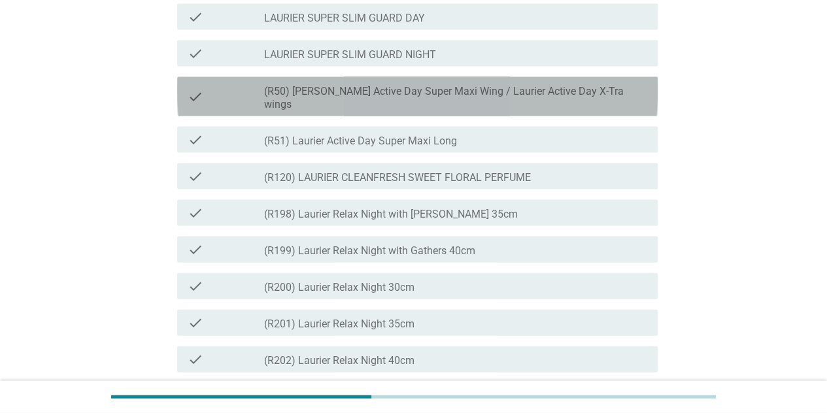
click at [530, 111] on label "(R50) [PERSON_NAME] Active Day Super Maxi Wing / Laurier Active Day X-Tra wings" at bounding box center [455, 98] width 383 height 26
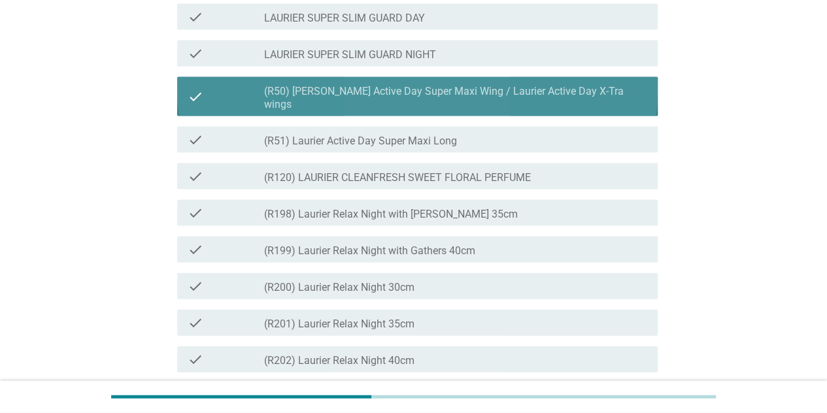
click at [520, 111] on label "(R50) [PERSON_NAME] Active Day Super Maxi Wing / Laurier Active Day X-Tra wings" at bounding box center [455, 98] width 383 height 26
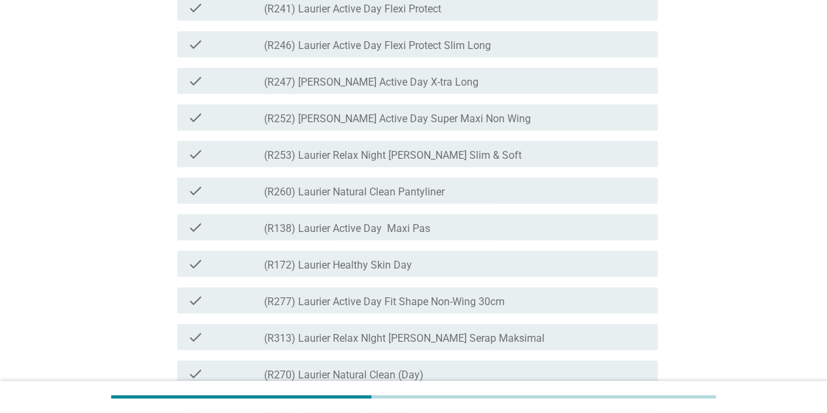
scroll to position [1700, 0]
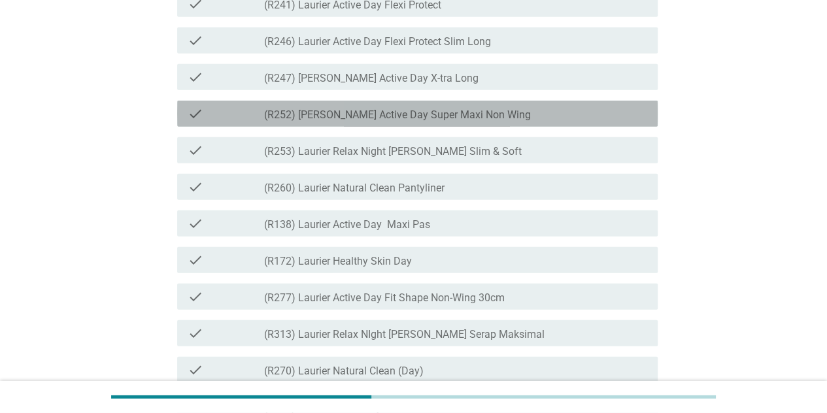
click at [520, 127] on div "check check_box_outline_blank (R252) Laurier Active Day Super Maxi Non Wing" at bounding box center [417, 114] width 480 height 26
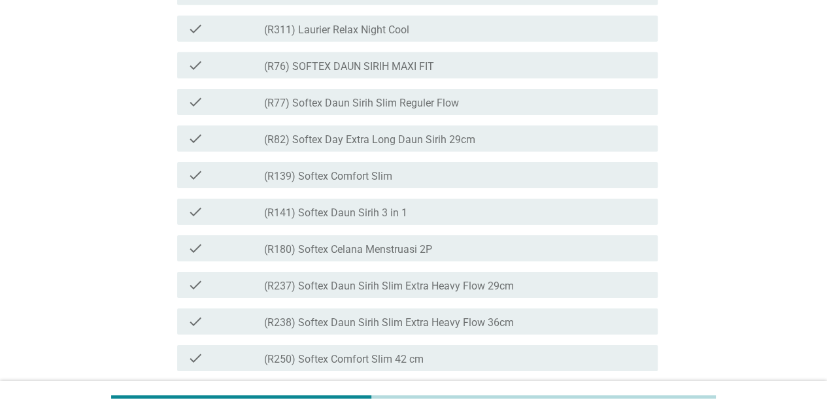
scroll to position [2144, 0]
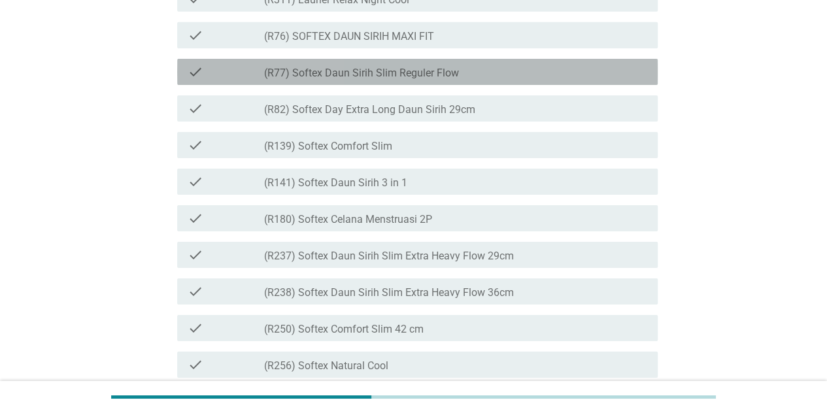
click at [501, 85] on div "check check_box_outline_blank (R77) Softex Daun Sirih Slim Reguler Flow" at bounding box center [417, 72] width 480 height 26
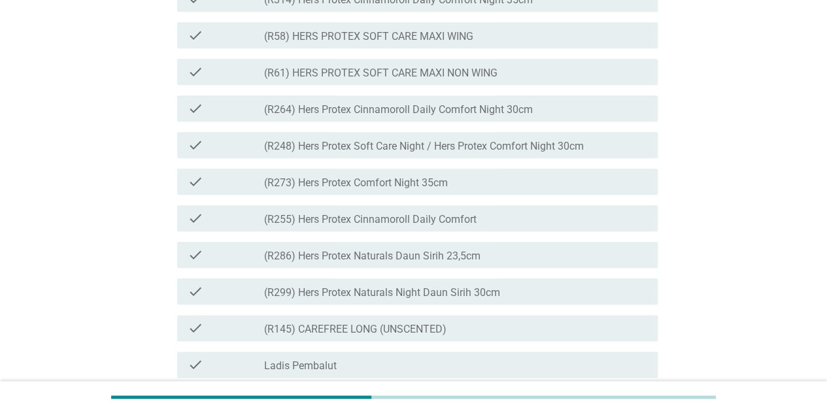
scroll to position [3357, 0]
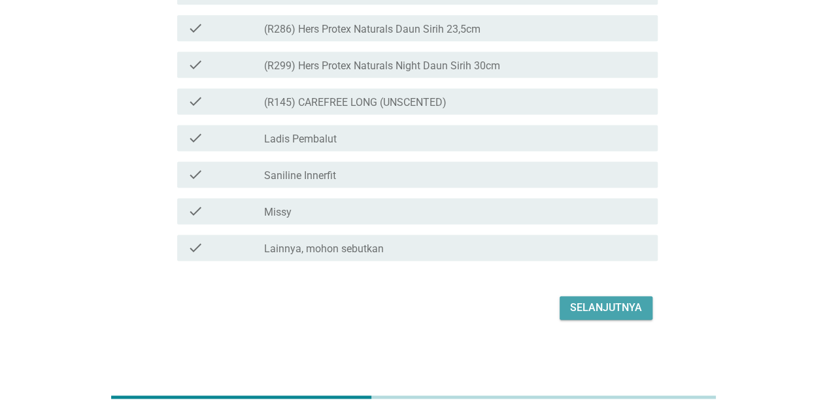
click at [571, 316] on button "Selanjutnya" at bounding box center [606, 308] width 93 height 24
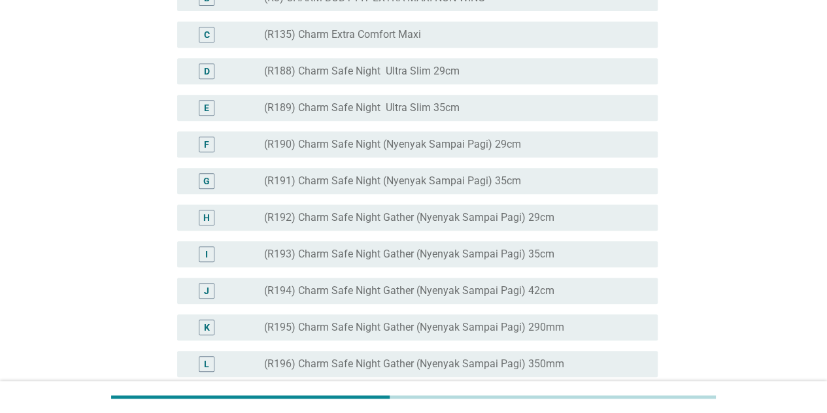
scroll to position [288, 0]
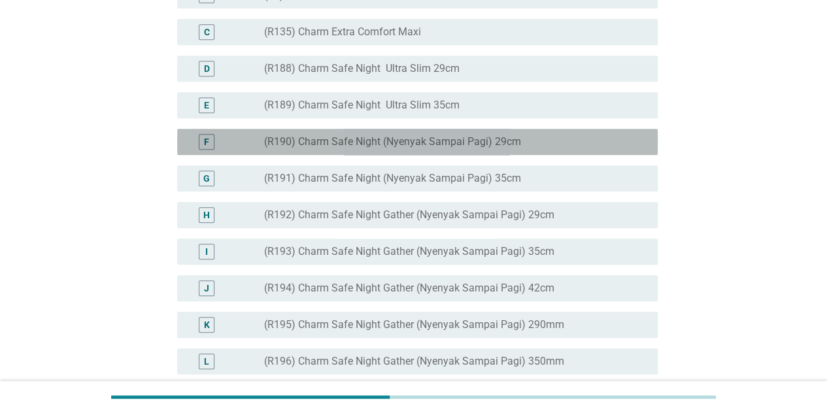
click at [551, 148] on div "radio_button_unchecked (R190) Charm Safe Night (Nyenyak Sampai Pagi) 29cm" at bounding box center [450, 141] width 373 height 13
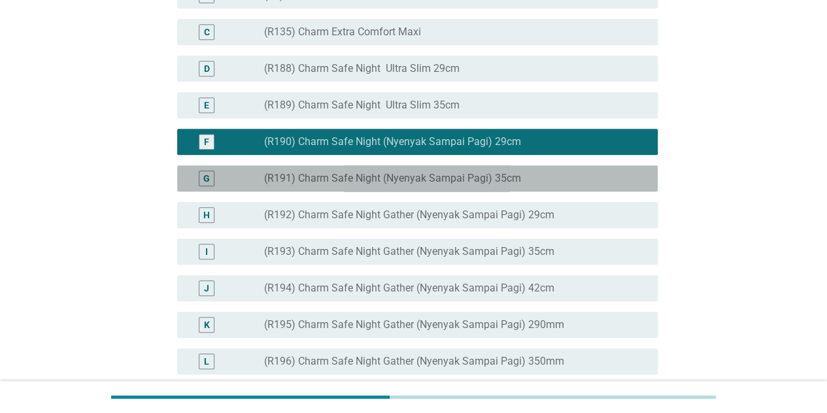
click at [533, 192] on div "G radio_button_unchecked (R191) Charm Safe Night (Nyenyak Sampai Pagi) 35cm" at bounding box center [417, 178] width 480 height 26
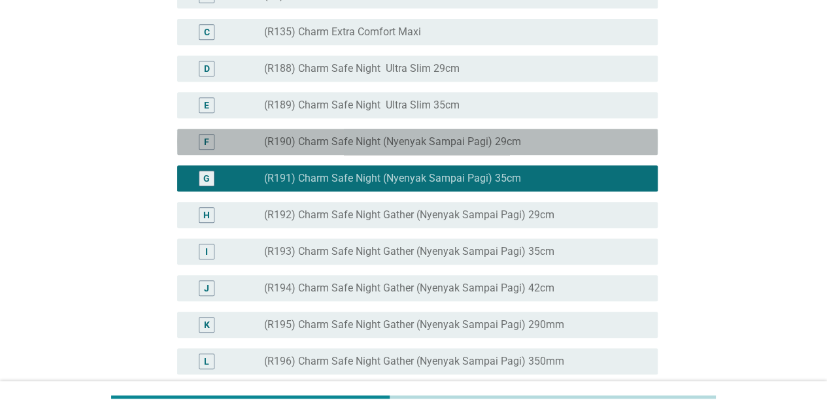
click at [514, 148] on label "(R190) Charm Safe Night (Nyenyak Sampai Pagi) 29cm" at bounding box center [392, 141] width 257 height 13
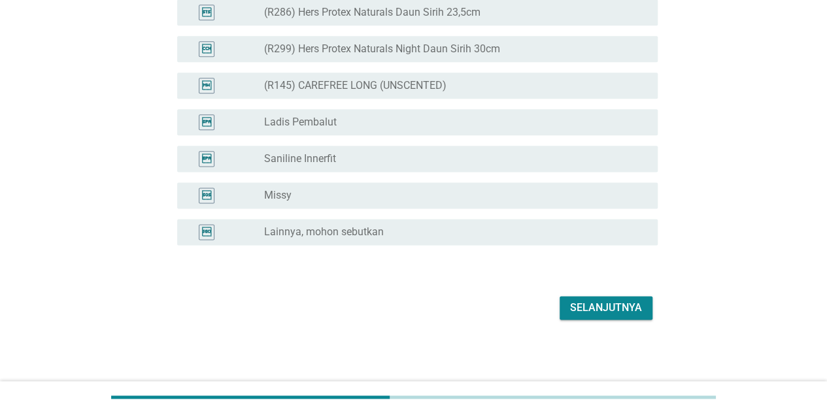
scroll to position [3283, 0]
click at [634, 303] on div "Selanjutnya" at bounding box center [606, 308] width 72 height 16
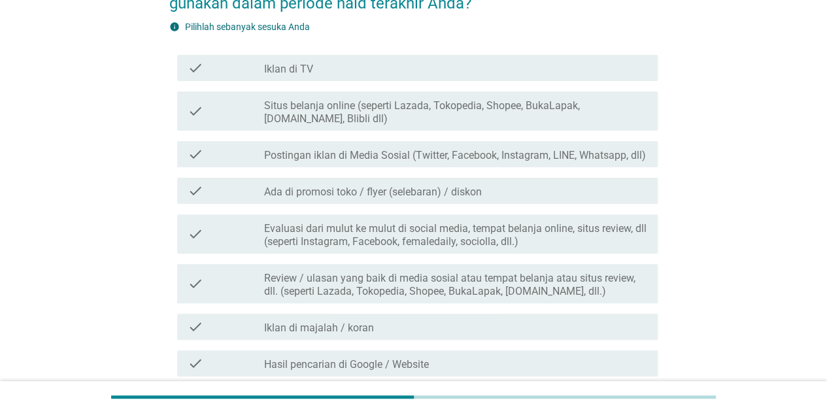
scroll to position [105, 0]
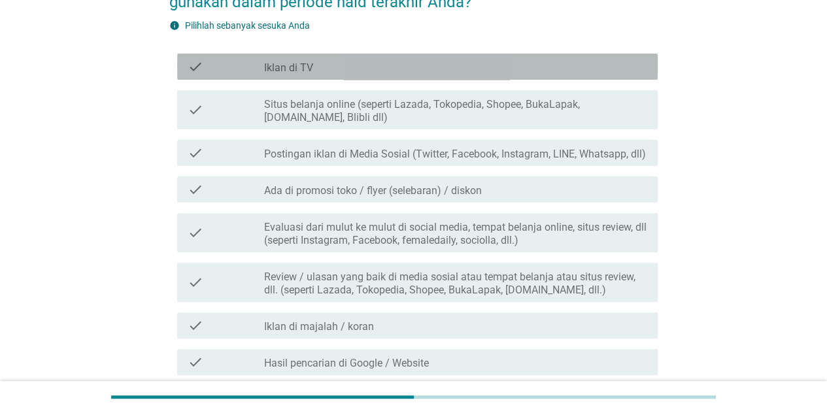
click at [566, 62] on div "check_box_outline_blank Iklan di TV" at bounding box center [455, 67] width 383 height 16
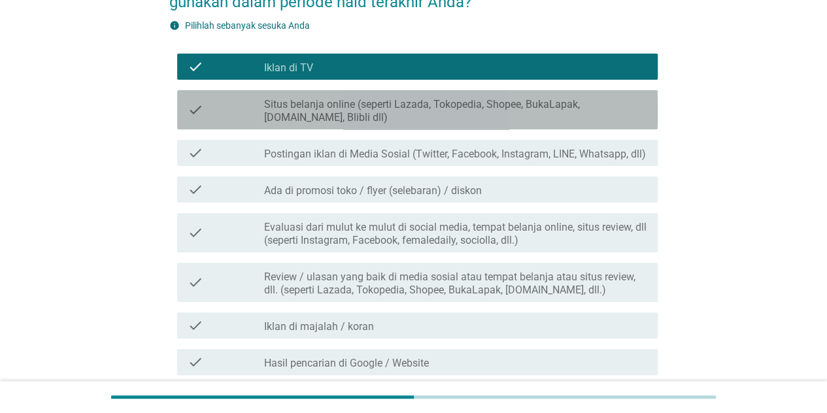
click at [506, 105] on label "Situs belanja online (seperti Lazada, Tokopedia, Shopee, BukaLapak, [DOMAIN_NAM…" at bounding box center [455, 111] width 383 height 26
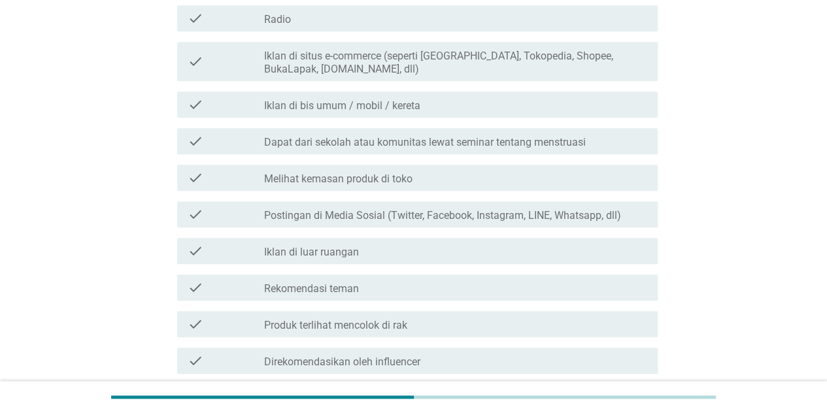
scroll to position [549, 0]
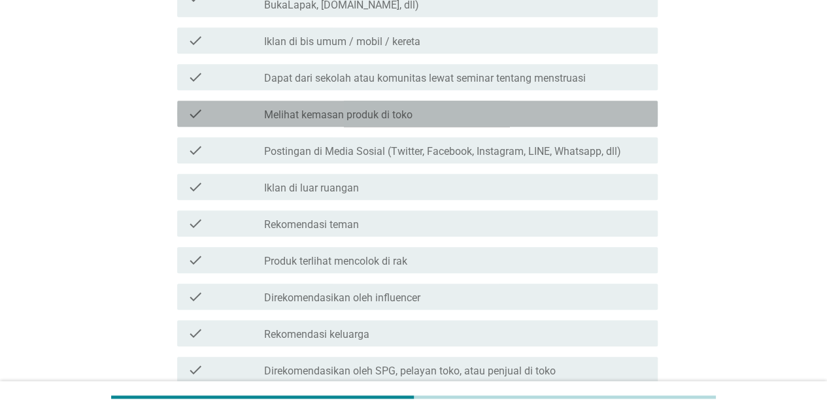
click at [464, 112] on div "check_box_outline_blank Melihat kemasan produk di toko" at bounding box center [455, 114] width 383 height 16
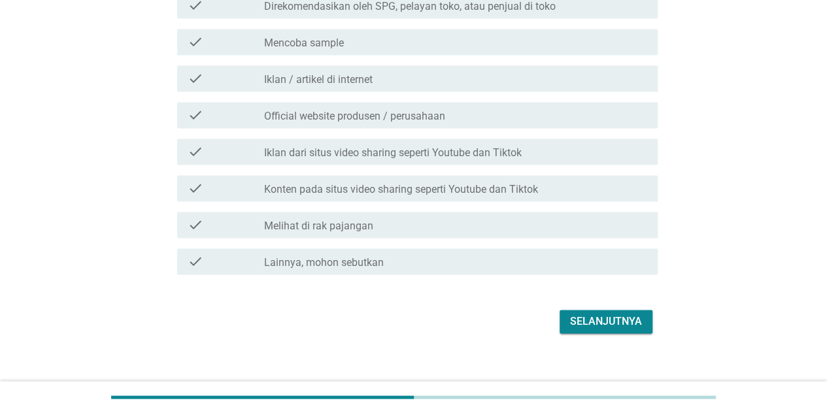
scroll to position [915, 0]
click at [465, 221] on div "check_box_outline_blank Melihat di rak pajangan" at bounding box center [455, 224] width 383 height 16
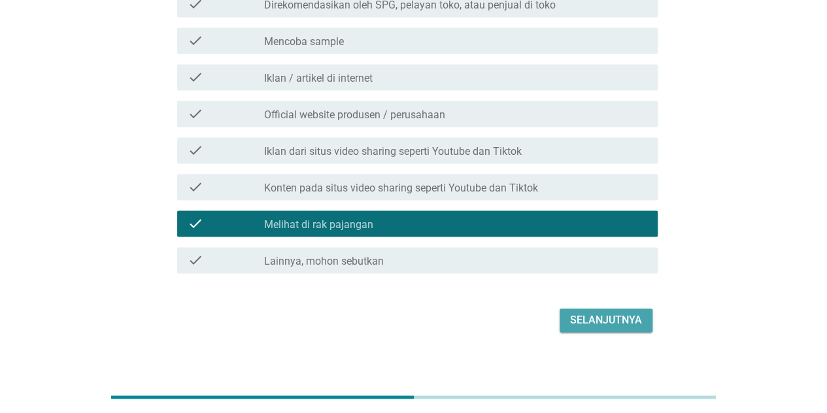
click at [604, 319] on div "Selanjutnya" at bounding box center [606, 320] width 72 height 16
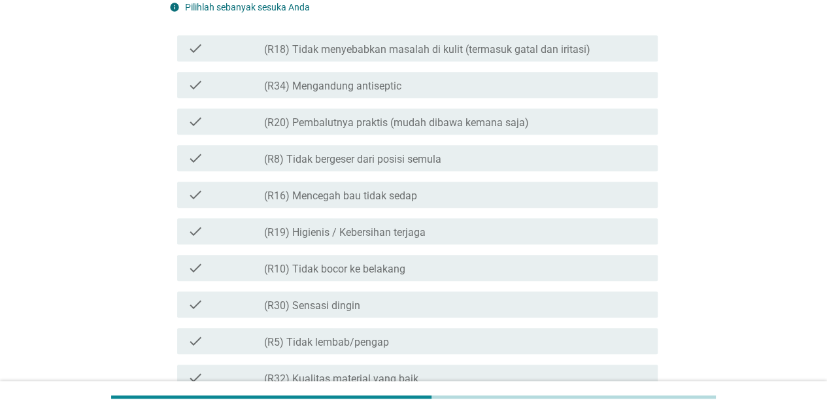
scroll to position [288, 0]
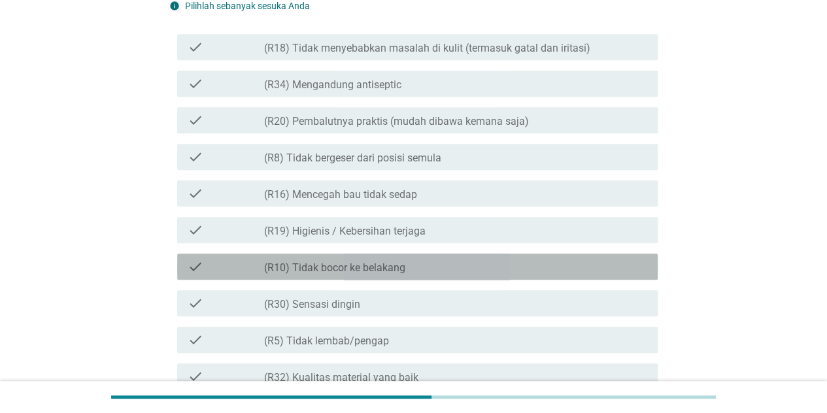
click at [445, 254] on div "check check_box_outline_blank (R10) Tidak bocor ke belakang" at bounding box center [417, 267] width 480 height 26
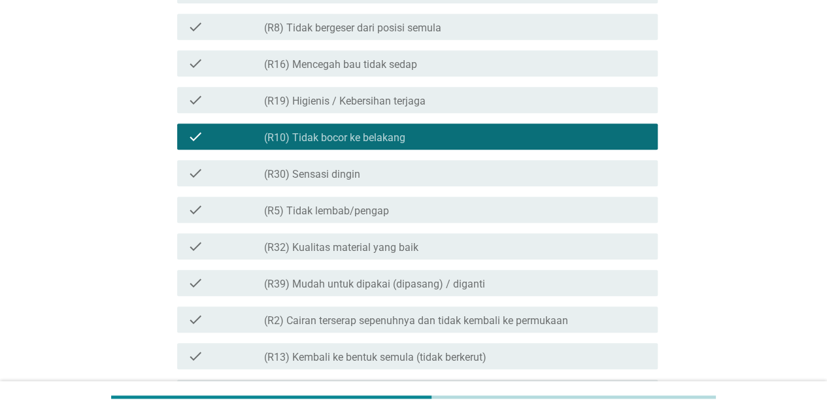
scroll to position [445, 0]
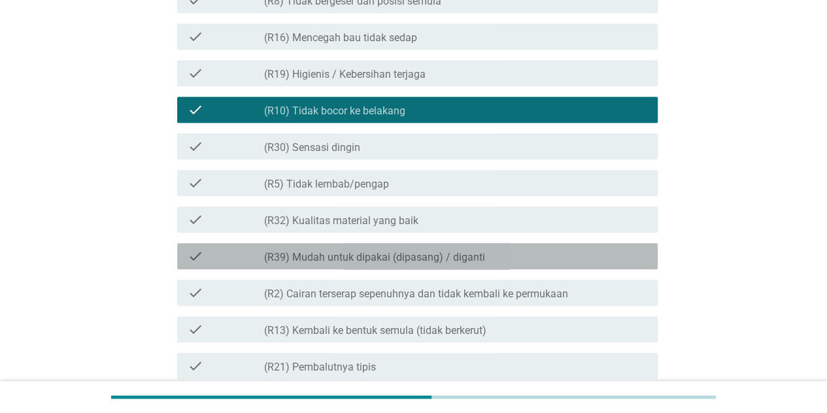
click at [363, 254] on label "(R39) Mudah untuk dipakai (dipasang) / diganti" at bounding box center [374, 257] width 221 height 13
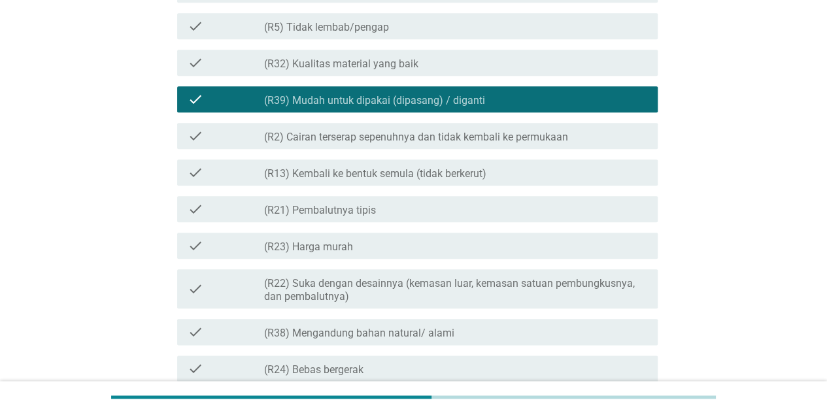
scroll to position [680, 0]
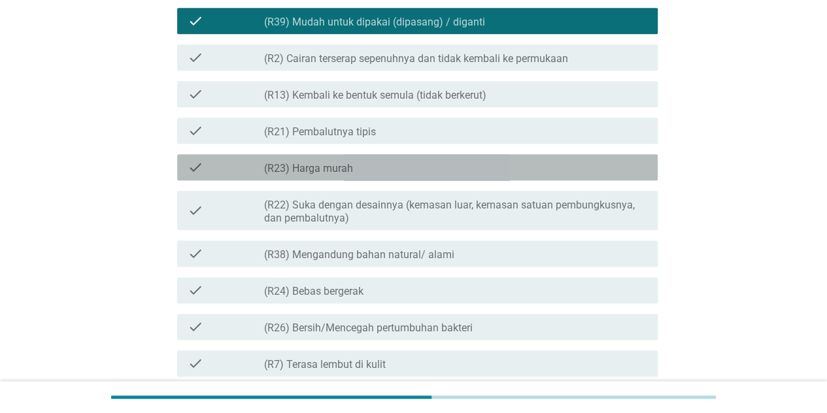
click at [384, 169] on div "check_box_outline_blank (R23) Harga murah" at bounding box center [455, 168] width 383 height 16
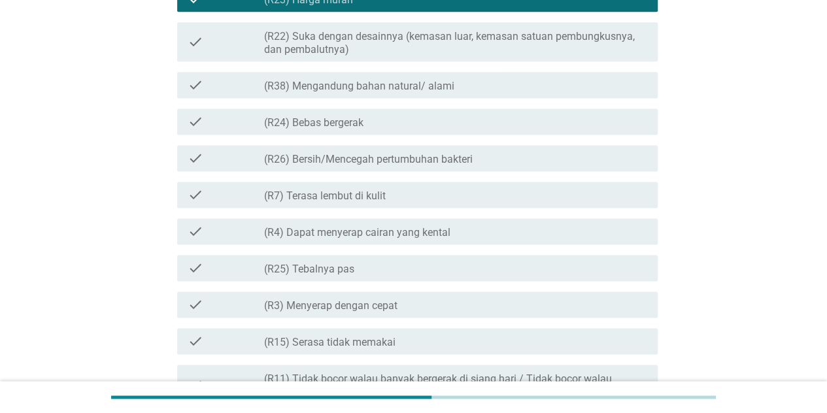
scroll to position [889, 0]
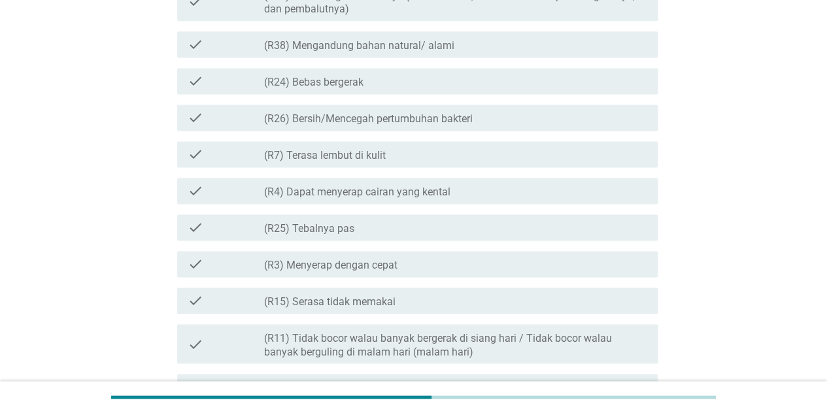
click at [384, 169] on div "check check_box_outline_blank (R7) Terasa lembut di kulit" at bounding box center [413, 154] width 488 height 37
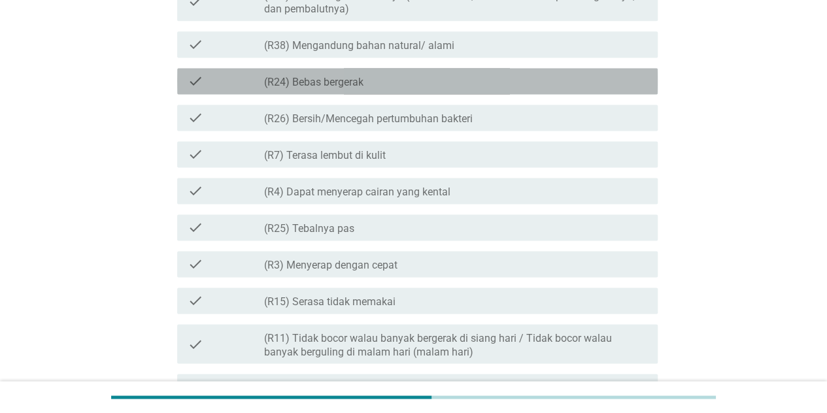
click at [369, 86] on div "check_box_outline_blank (R24) Bebas bergerak" at bounding box center [455, 81] width 383 height 16
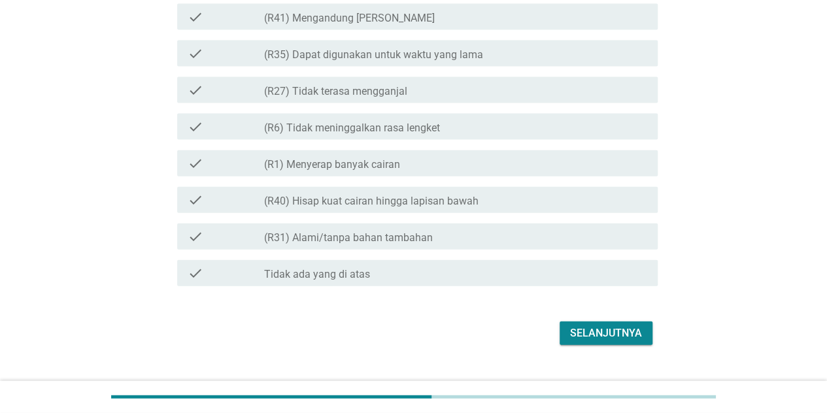
scroll to position [1431, 0]
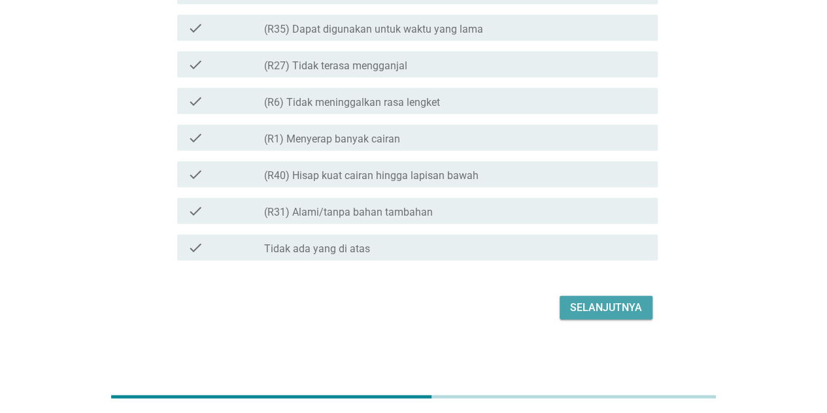
click at [590, 303] on div "Selanjutnya" at bounding box center [606, 308] width 72 height 16
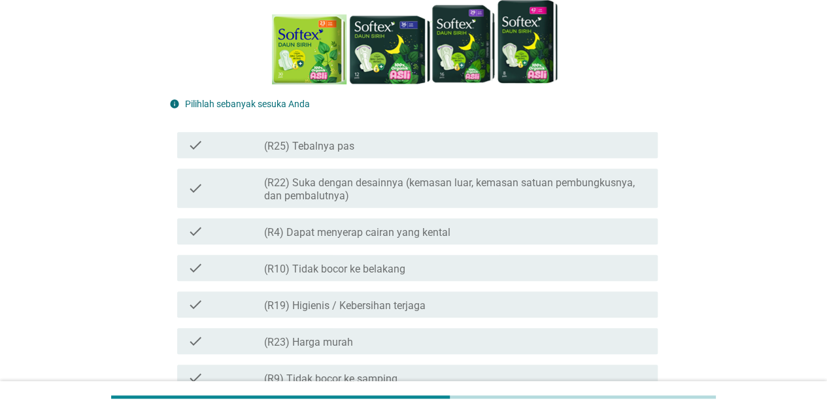
scroll to position [183, 0]
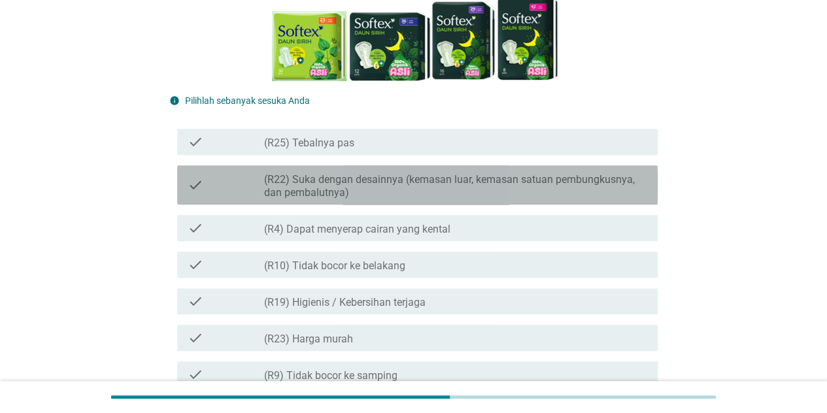
click at [468, 186] on label "(R22) Suka dengan desainnya (kemasan luar, kemasan satuan pembungkusnya, dan pe…" at bounding box center [455, 186] width 383 height 26
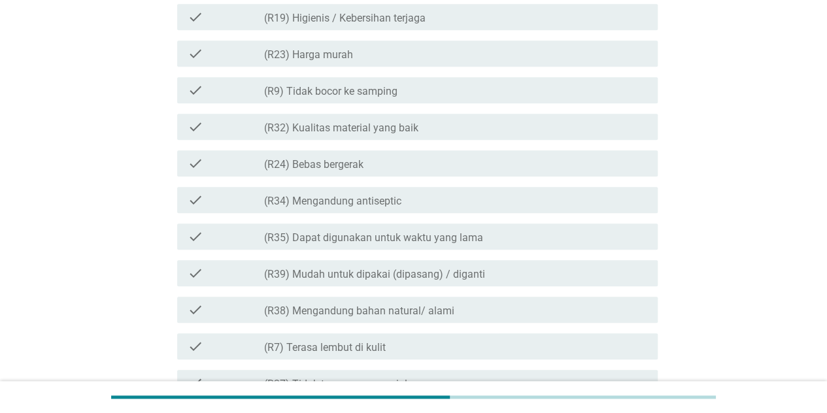
scroll to position [471, 0]
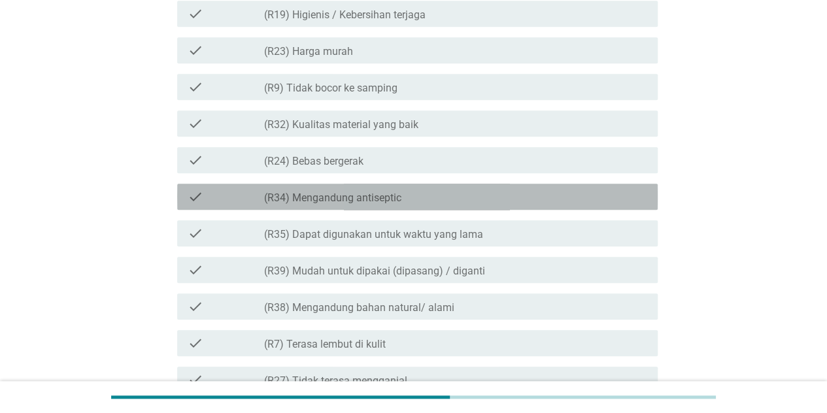
click at [468, 186] on div "check check_box_outline_blank (R34) Mengandung antiseptic" at bounding box center [417, 197] width 480 height 26
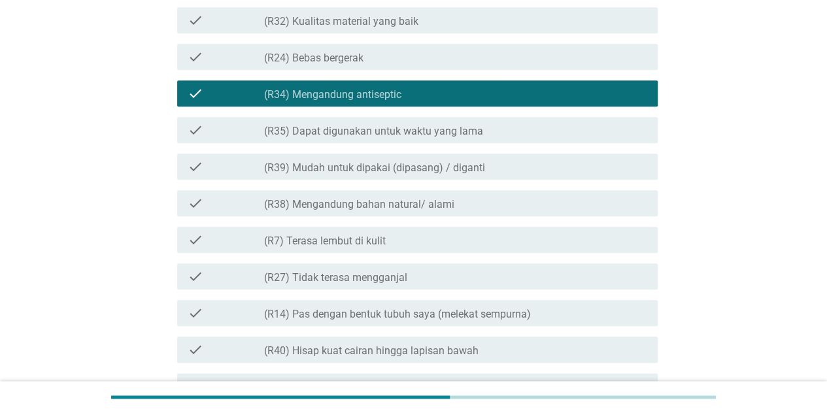
scroll to position [601, 0]
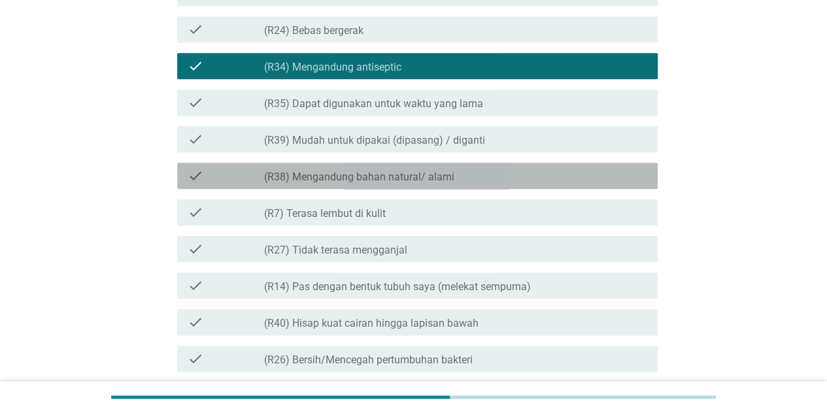
click at [468, 186] on div "check check_box_outline_blank (R38) Mengandung bahan natural/ alami" at bounding box center [417, 176] width 480 height 26
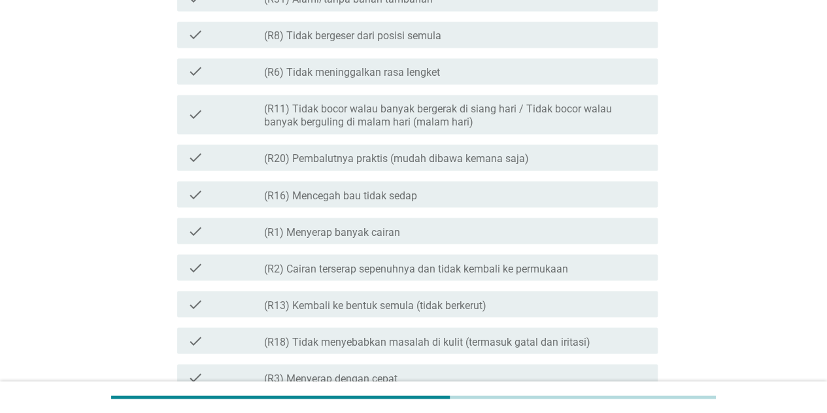
scroll to position [1098, 0]
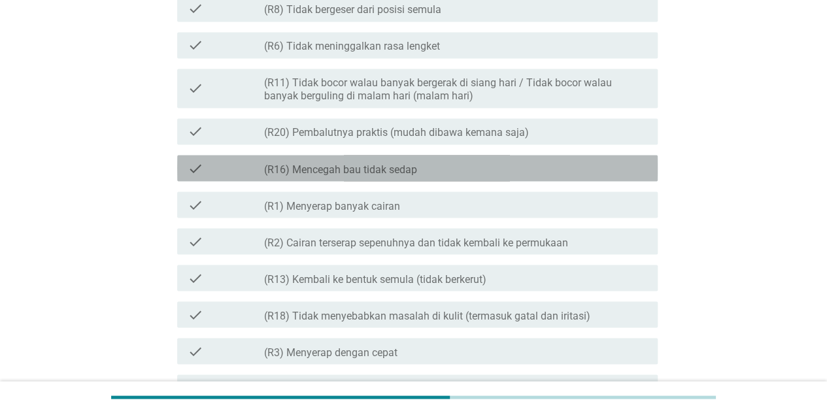
click at [463, 167] on div "check_box_outline_blank (R16) Mencegah bau tidak sedap" at bounding box center [455, 168] width 383 height 16
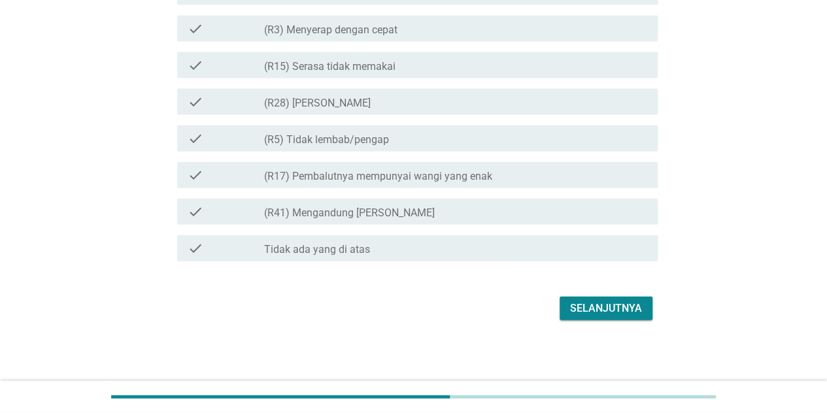
scroll to position [1421, 0]
click at [605, 312] on div "Selanjutnya" at bounding box center [606, 308] width 72 height 16
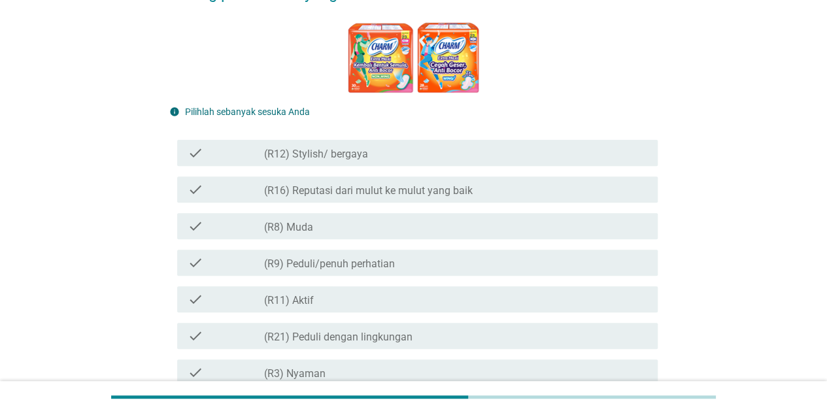
scroll to position [288, 0]
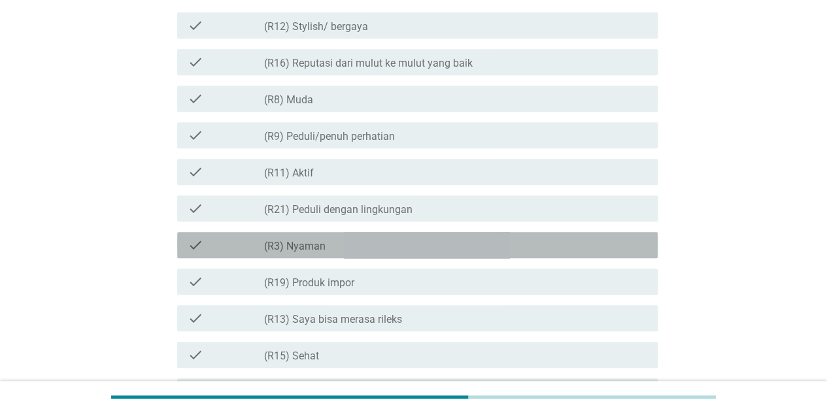
click at [392, 241] on div "check_box_outline_blank (R3) [PERSON_NAME]" at bounding box center [455, 245] width 383 height 16
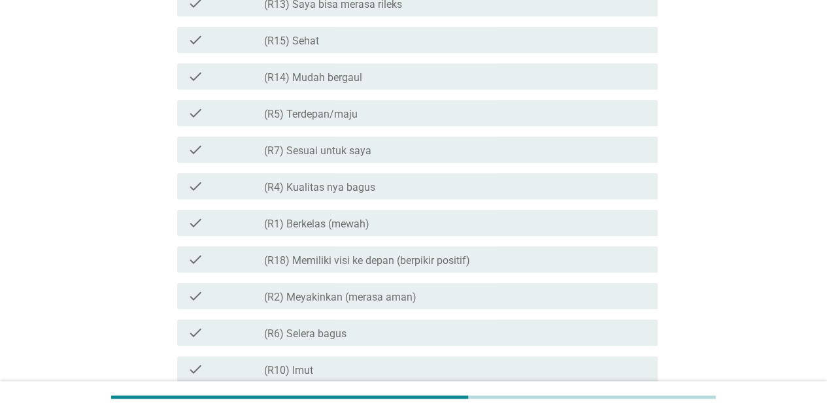
scroll to position [601, 0]
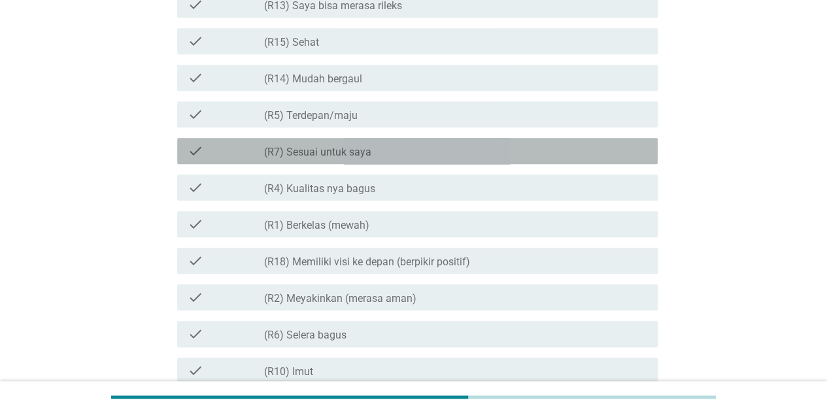
click at [393, 150] on div "check_box_outline_blank (R7) Sesuai untuk saya" at bounding box center [455, 151] width 383 height 16
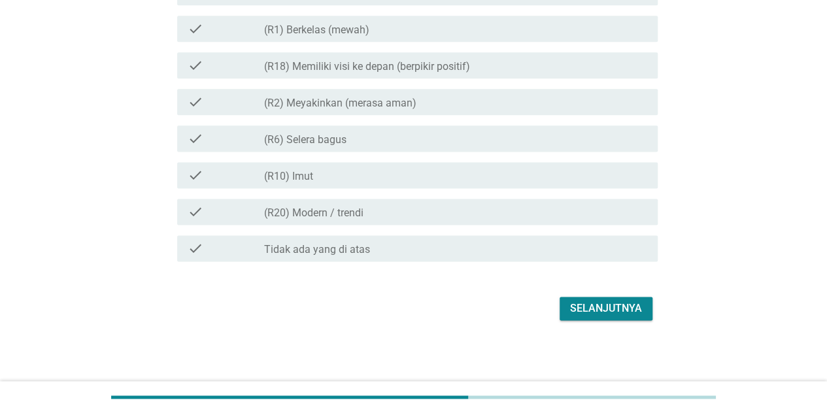
scroll to position [798, 0]
click at [582, 309] on div "Selanjutnya" at bounding box center [606, 308] width 72 height 16
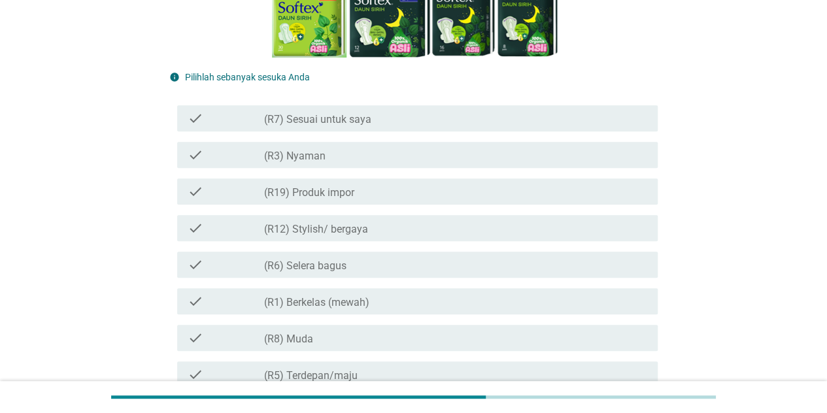
scroll to position [209, 0]
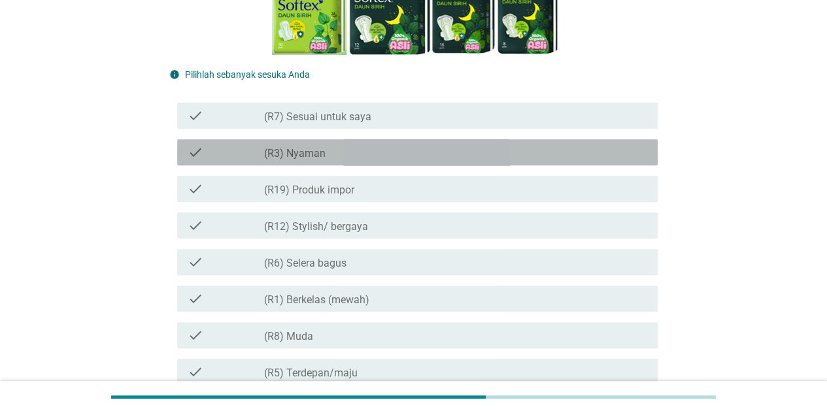
click at [476, 148] on div "check_box_outline_blank (R3) [PERSON_NAME]" at bounding box center [455, 152] width 383 height 16
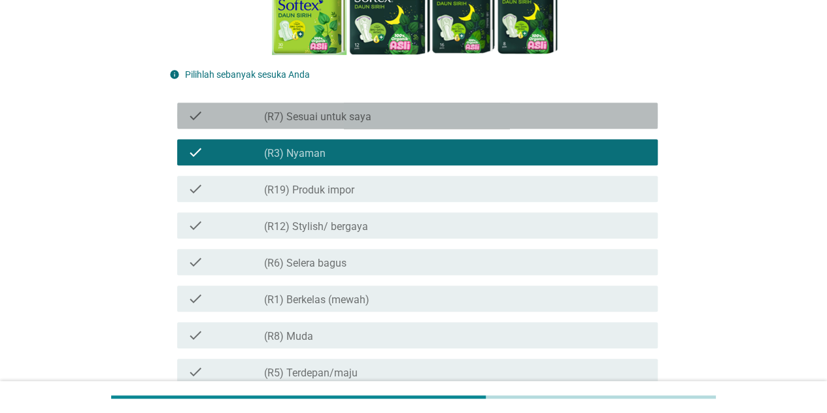
click at [446, 111] on div "check_box_outline_blank (R7) Sesuai untuk saya" at bounding box center [455, 116] width 383 height 16
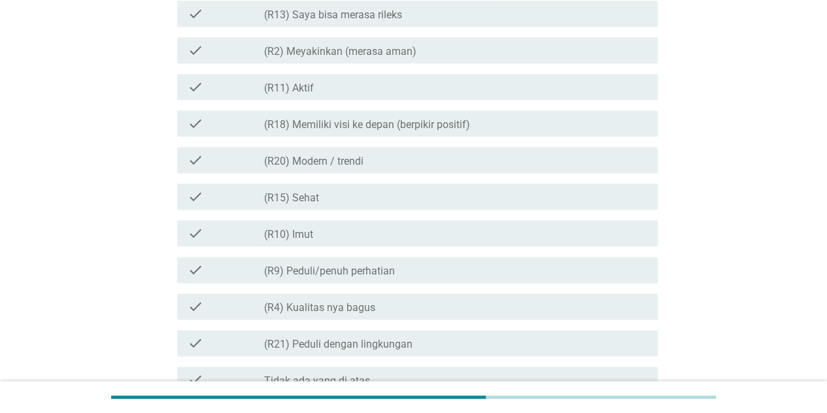
scroll to position [758, 0]
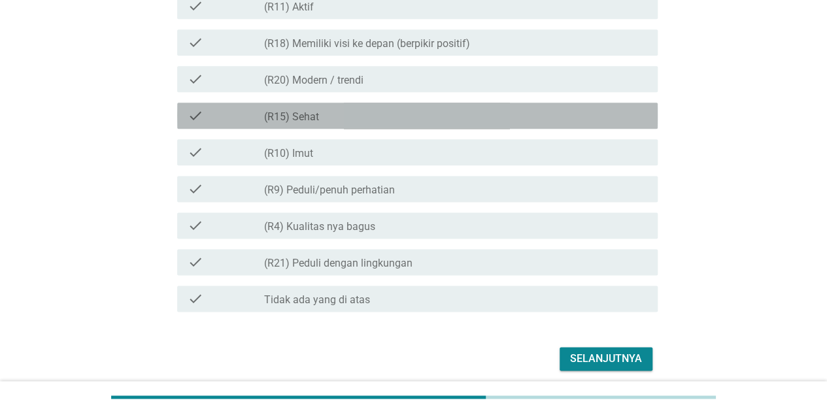
click at [427, 108] on div "check_box_outline_blank (R15) Sehat" at bounding box center [455, 116] width 383 height 16
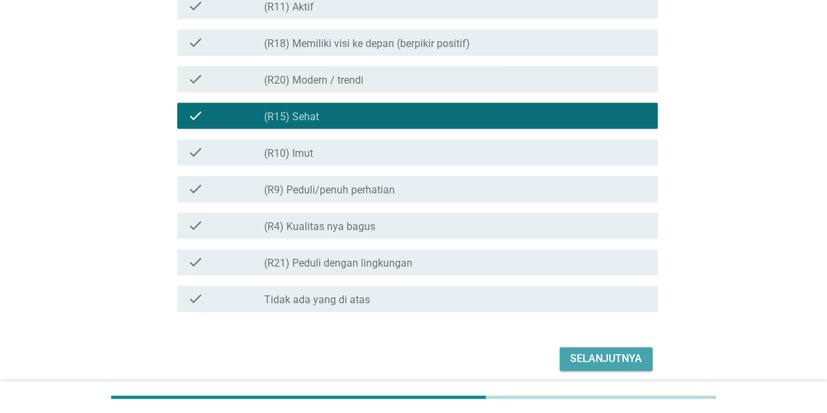
click at [622, 370] on button "Selanjutnya" at bounding box center [606, 359] width 93 height 24
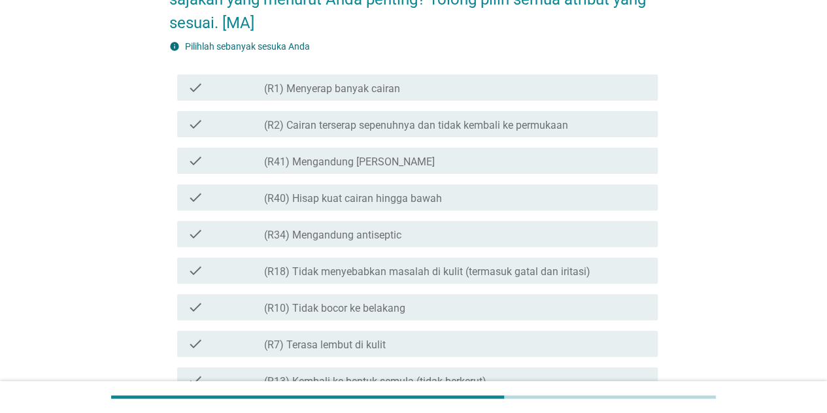
scroll to position [157, 0]
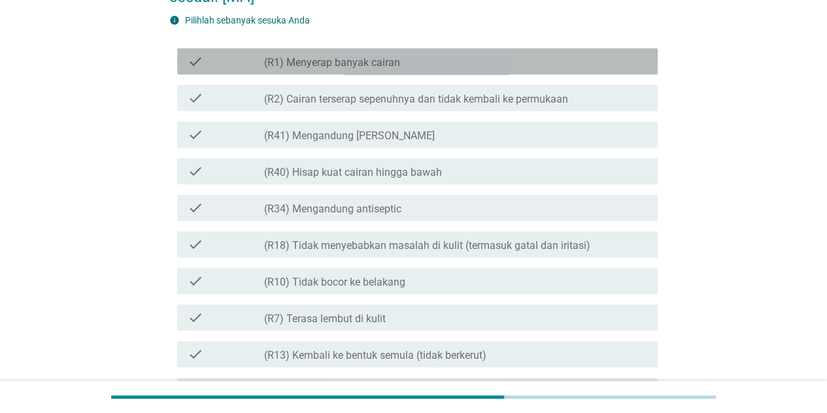
click at [403, 52] on div "check check_box_outline_blank (R1) Menyerap banyak cairan" at bounding box center [417, 61] width 480 height 26
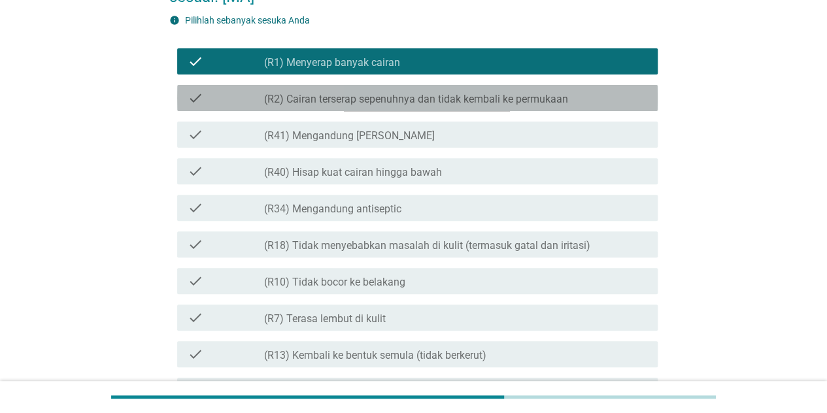
click at [367, 107] on div "check check_box_outline_blank (R2) Cairan terserap sepenuhnya dan tidak kembali…" at bounding box center [417, 98] width 480 height 26
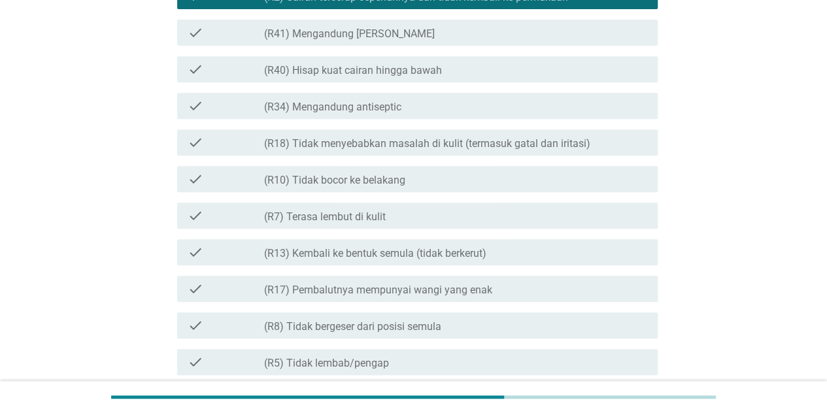
scroll to position [261, 0]
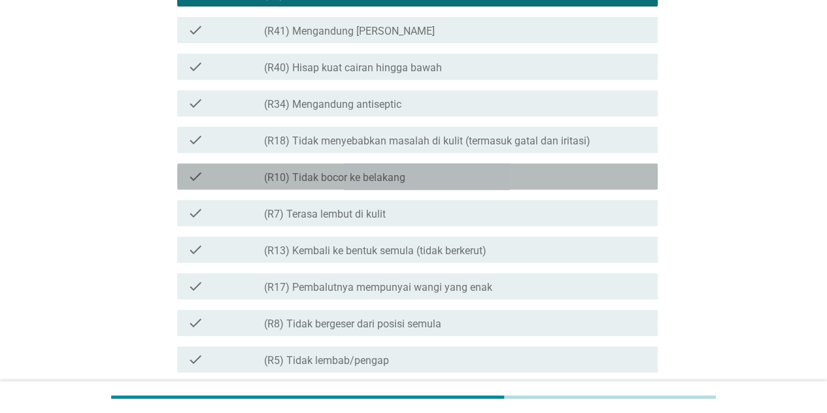
click at [361, 173] on label "(R10) Tidak bocor ke belakang" at bounding box center [334, 177] width 141 height 13
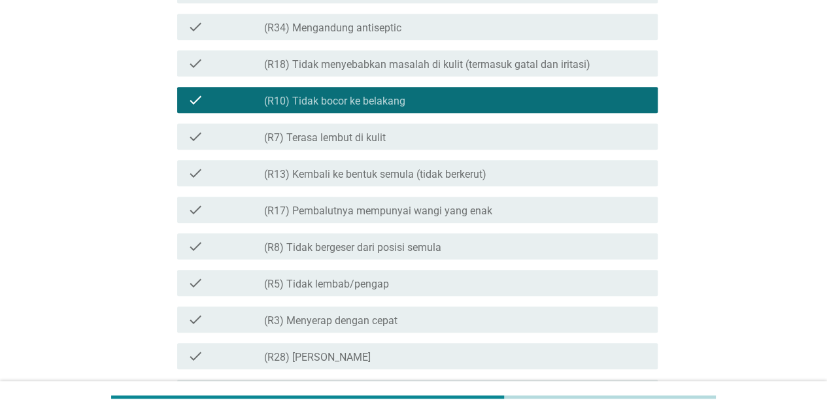
scroll to position [340, 0]
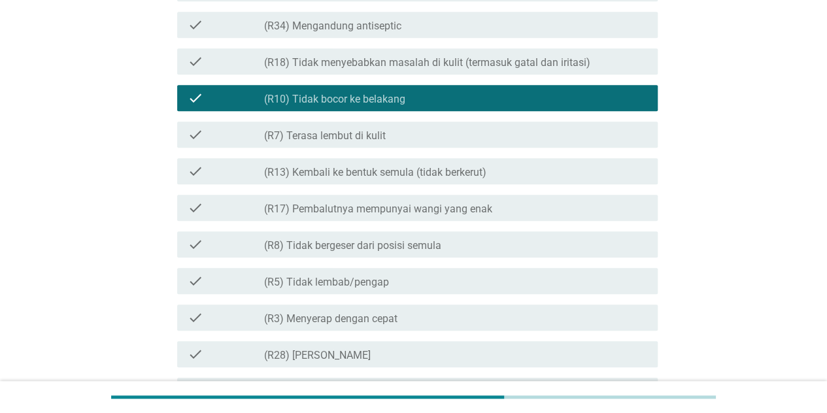
click at [358, 244] on label "(R8) Tidak bergeser dari posisi semula" at bounding box center [352, 245] width 177 height 13
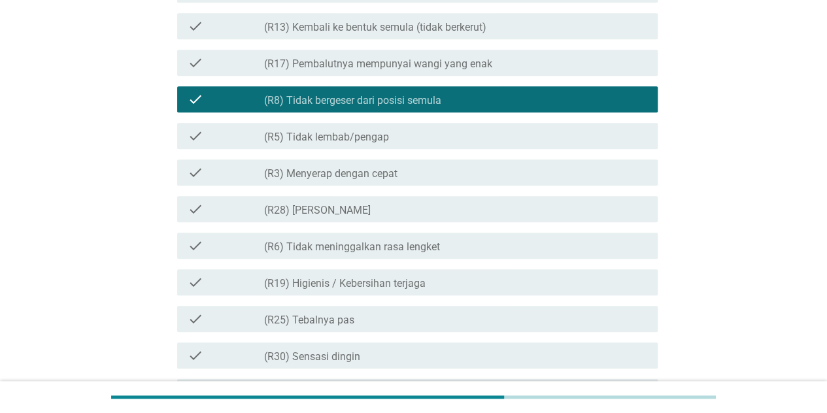
scroll to position [497, 0]
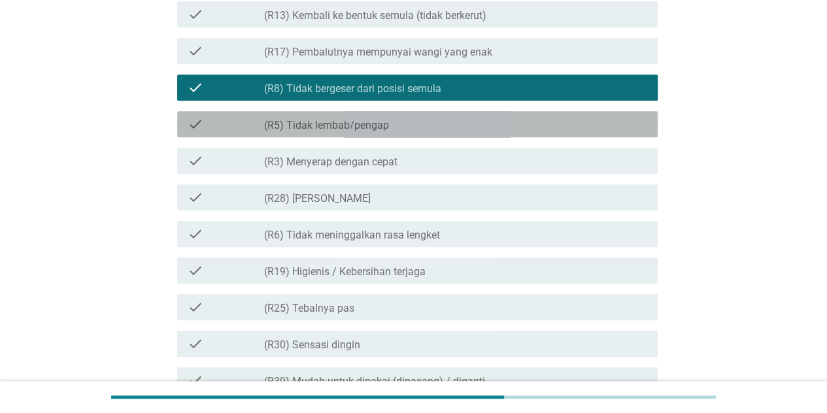
click at [345, 128] on label "(R5) Tidak lembab/pengap" at bounding box center [326, 125] width 125 height 13
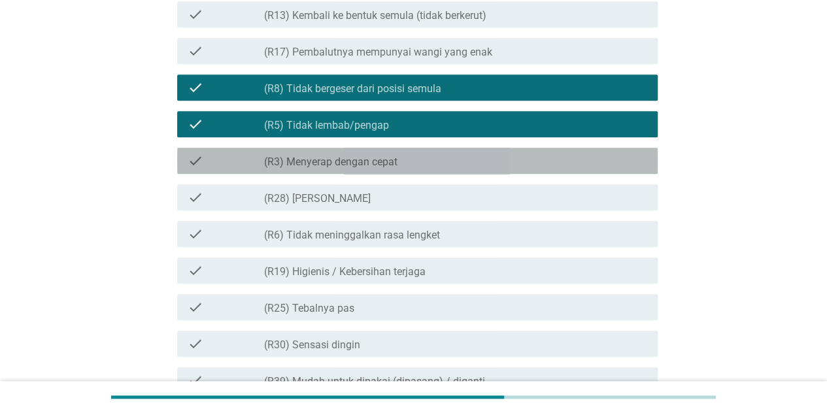
click at [352, 162] on label "(R3) Menyerap dengan cepat" at bounding box center [330, 162] width 133 height 13
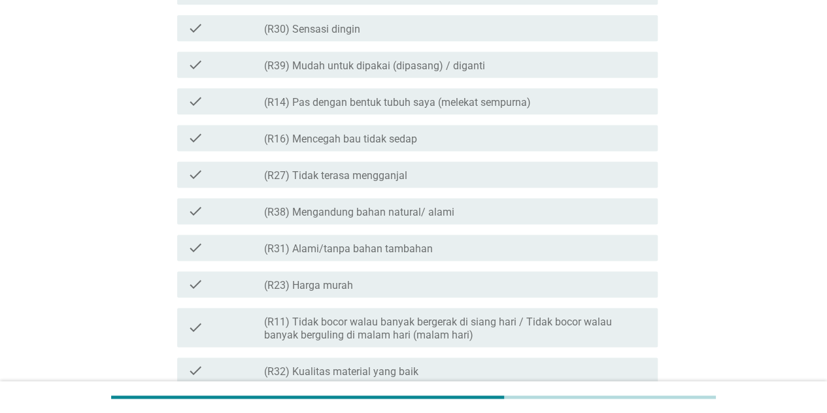
scroll to position [915, 0]
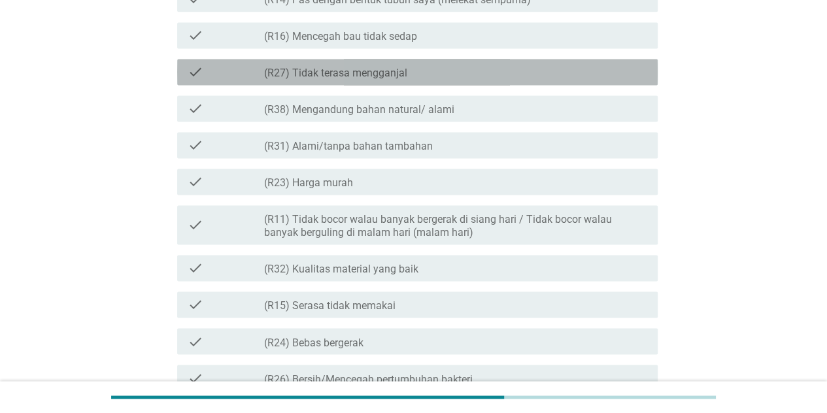
click at [326, 67] on label "(R27) Tidak terasa mengganjal" at bounding box center [335, 73] width 143 height 13
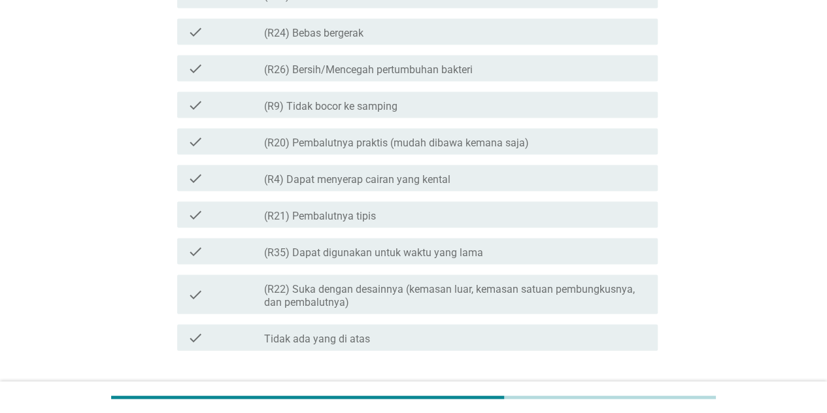
scroll to position [1203, 0]
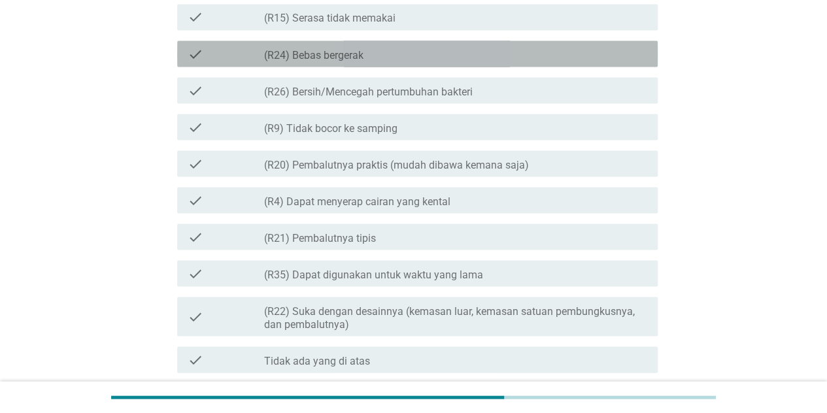
click at [319, 52] on label "(R24) Bebas bergerak" at bounding box center [313, 54] width 99 height 13
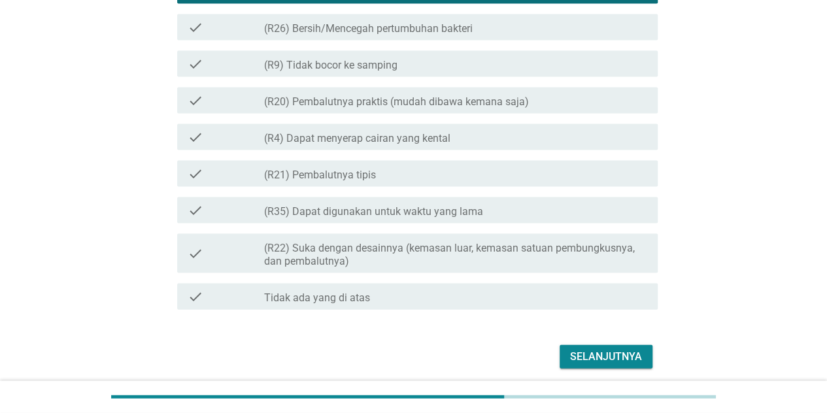
scroll to position [1315, 0]
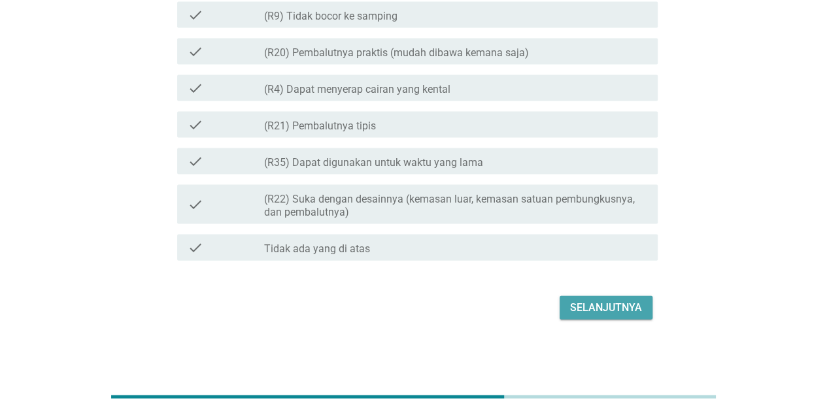
click at [596, 305] on div "Selanjutnya" at bounding box center [606, 308] width 72 height 16
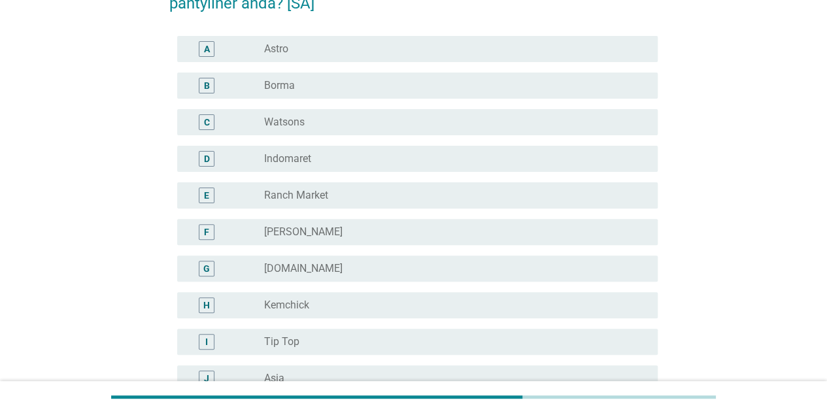
scroll to position [105, 0]
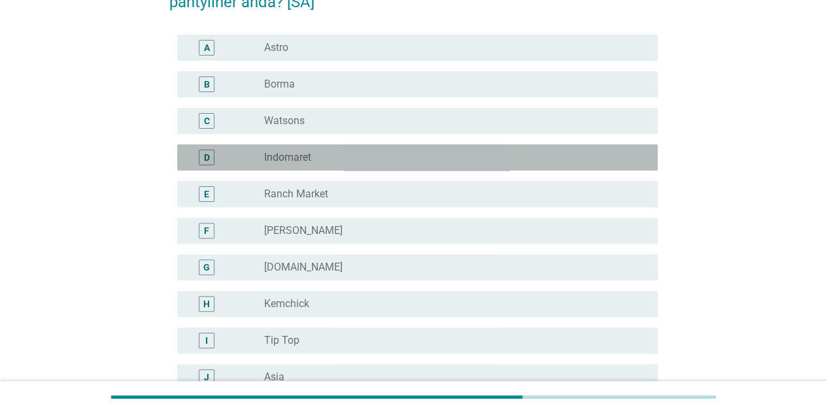
click at [520, 159] on div "radio_button_unchecked Indomaret" at bounding box center [450, 157] width 373 height 13
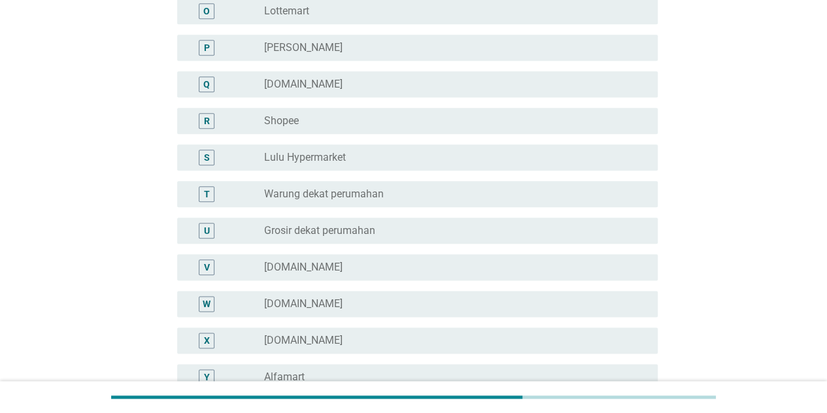
scroll to position [680, 0]
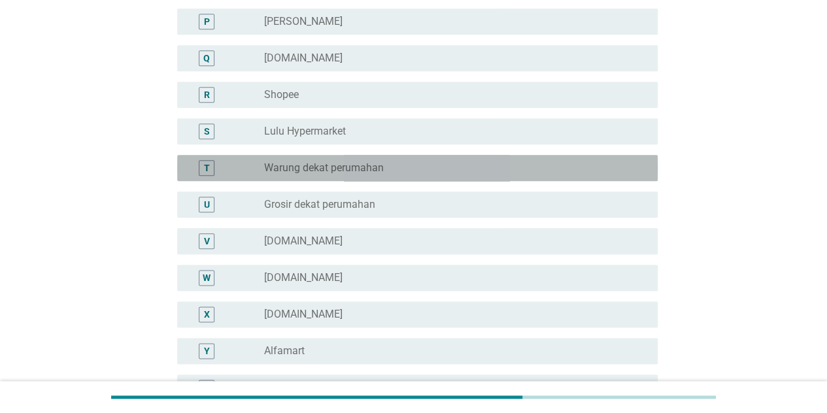
click at [520, 159] on div "T radio_button_unchecked Warung dekat perumahan" at bounding box center [417, 168] width 480 height 26
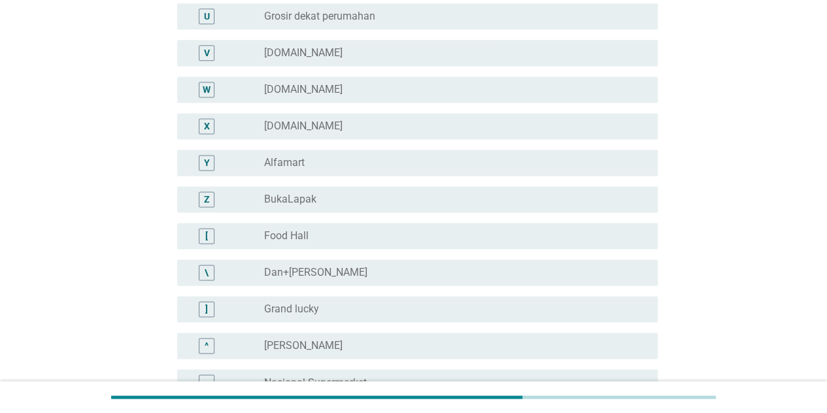
scroll to position [889, 0]
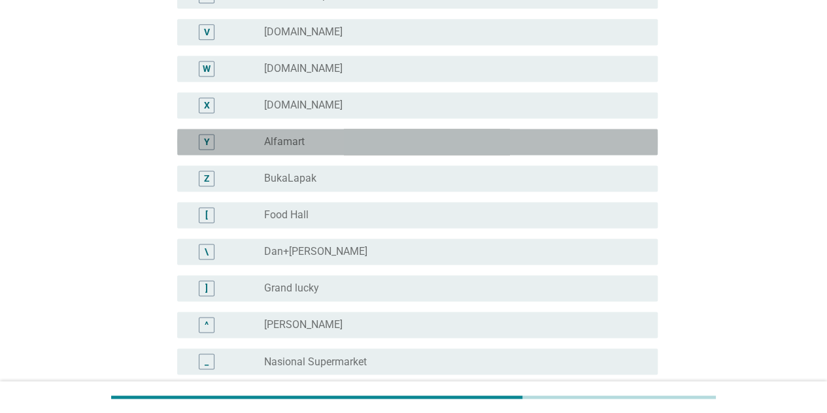
click at [510, 141] on div "radio_button_unchecked Alfamart" at bounding box center [450, 141] width 373 height 13
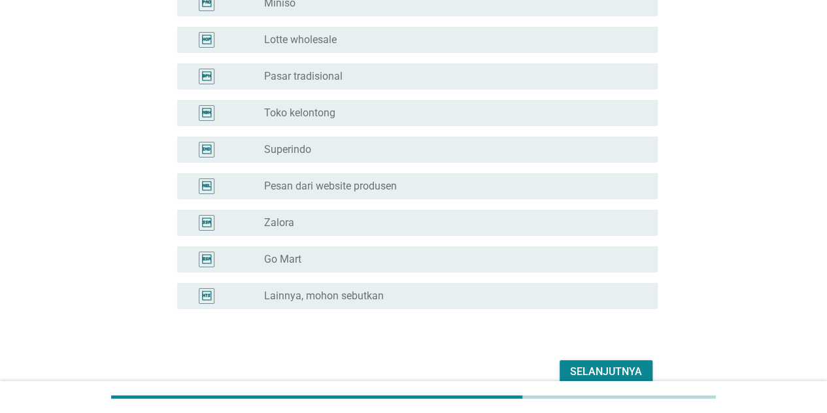
scroll to position [2458, 0]
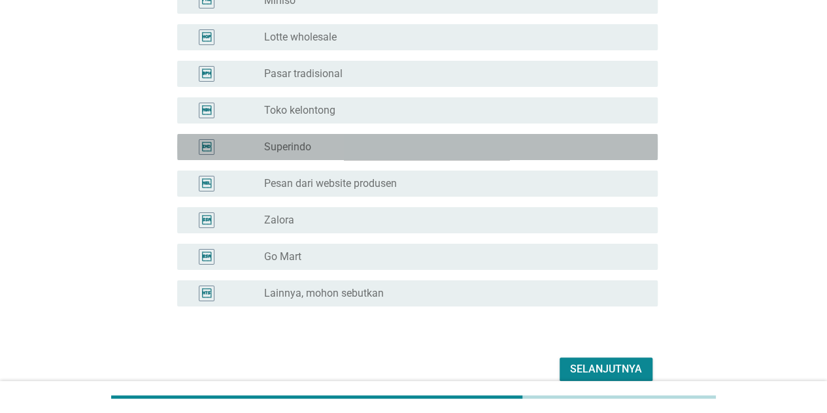
click at [510, 141] on div "radio_button_unchecked Superindo" at bounding box center [450, 147] width 373 height 13
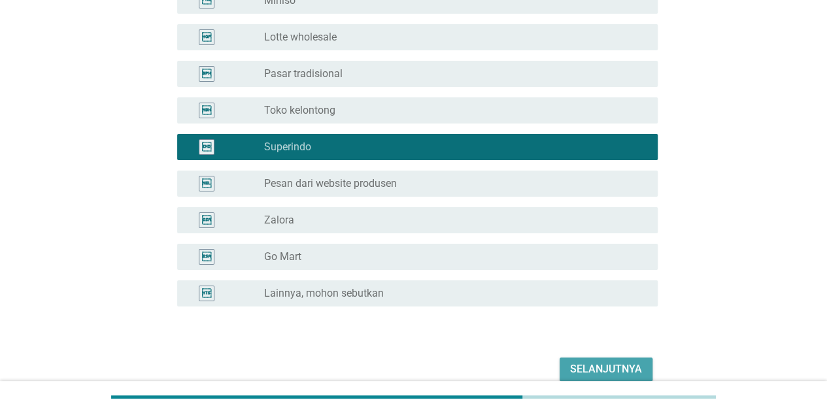
click at [626, 367] on div "Selanjutnya" at bounding box center [606, 369] width 72 height 16
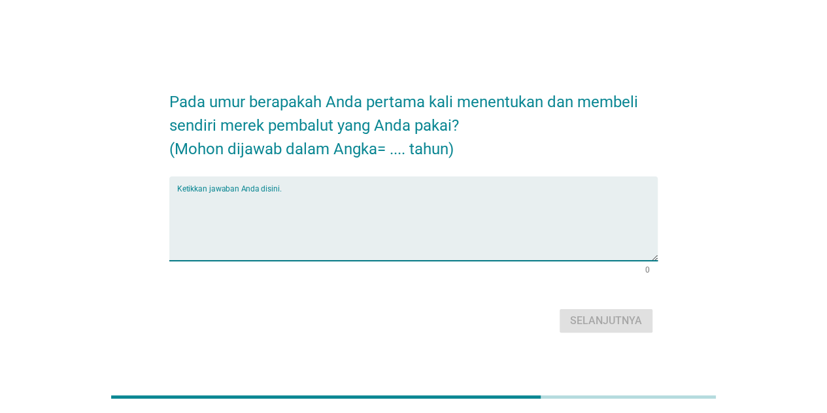
click at [309, 201] on textarea "Ketikkan jawaban Anda disini." at bounding box center [417, 226] width 480 height 69
type textarea "14"
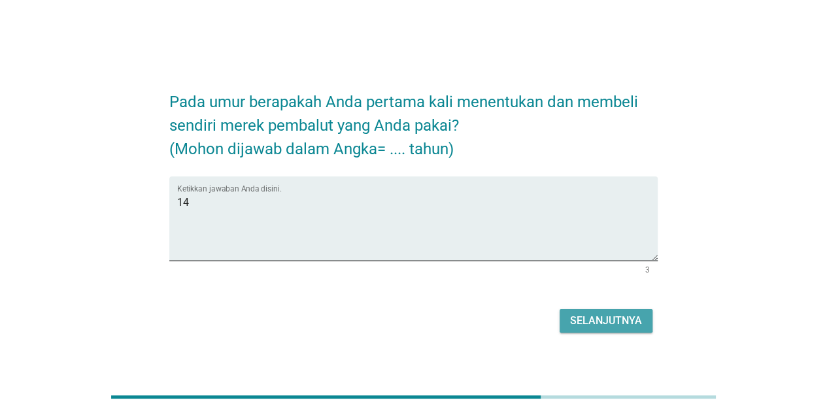
click at [621, 314] on div "Selanjutnya" at bounding box center [606, 321] width 72 height 16
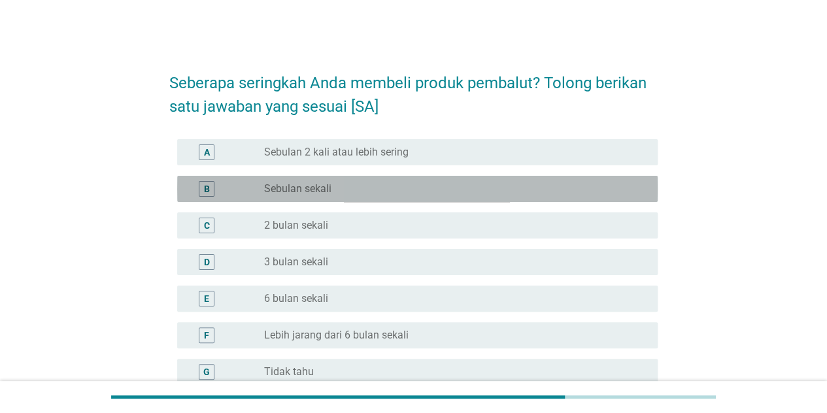
click at [539, 188] on div "radio_button_unchecked Sebulan sekali" at bounding box center [450, 188] width 373 height 13
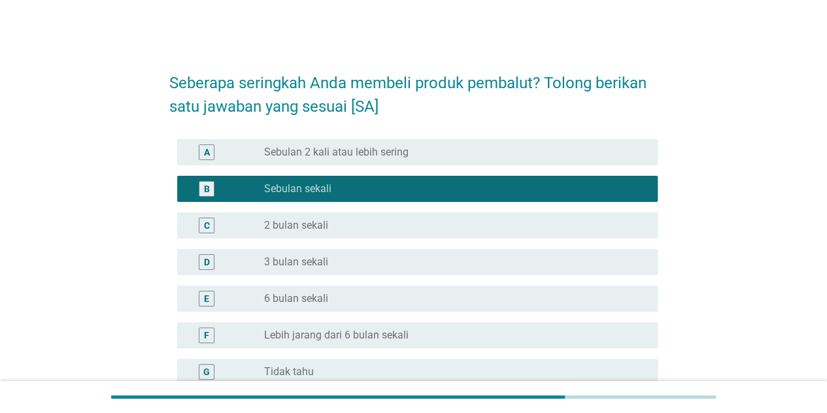
scroll to position [140, 0]
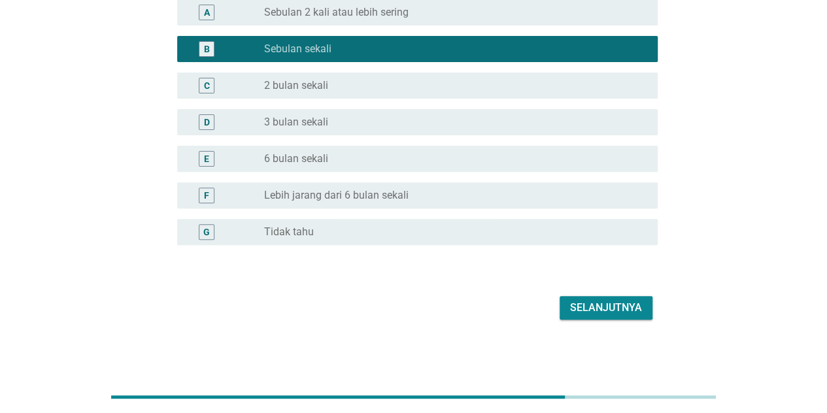
click at [575, 309] on div "Selanjutnya" at bounding box center [606, 308] width 72 height 16
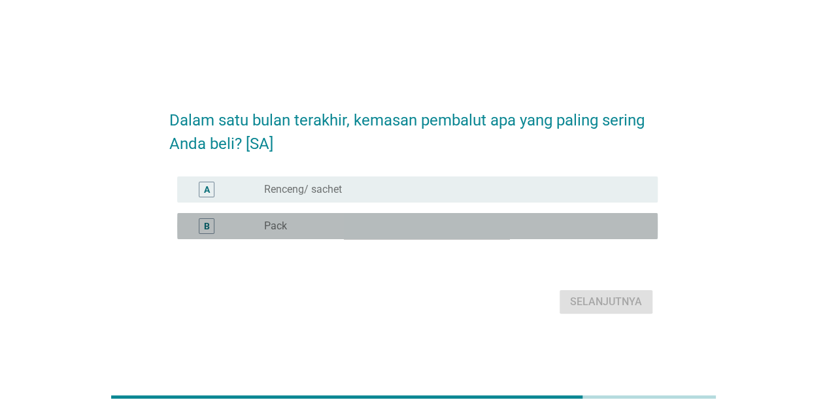
click at [435, 220] on div "radio_button_unchecked Pack" at bounding box center [450, 226] width 373 height 13
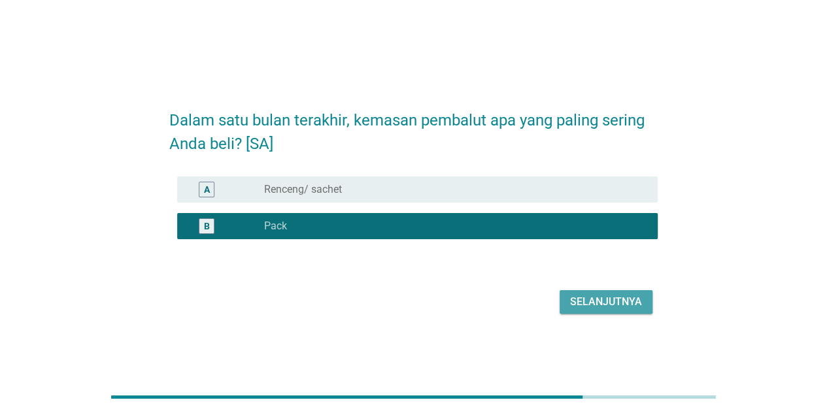
click at [590, 299] on div "Selanjutnya" at bounding box center [606, 302] width 72 height 16
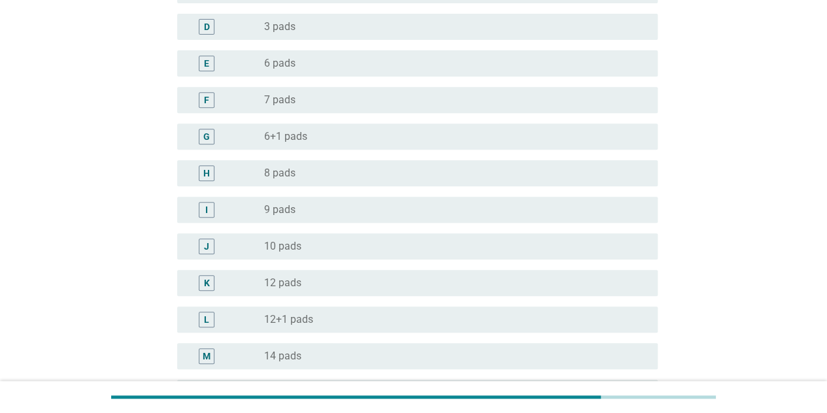
scroll to position [261, 0]
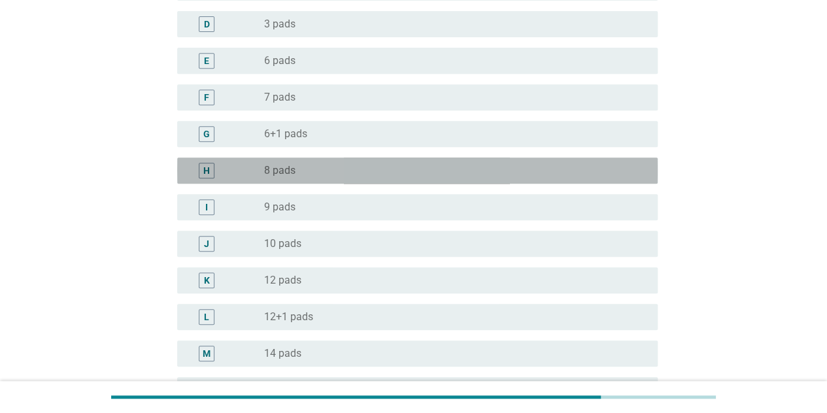
click at [520, 176] on div "radio_button_unchecked 8 pads" at bounding box center [450, 170] width 373 height 13
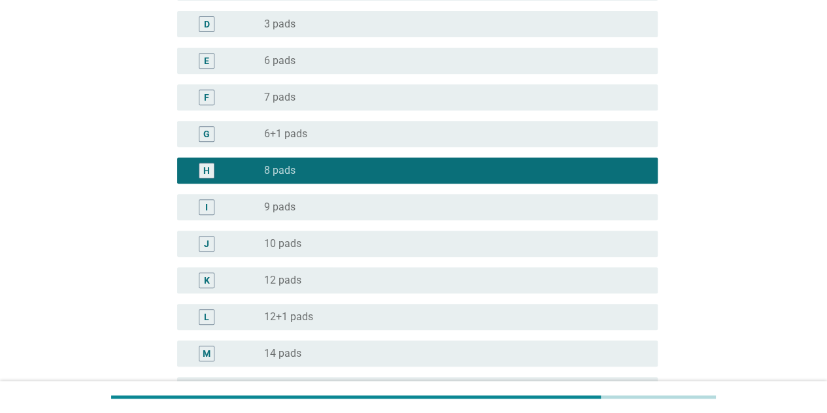
scroll to position [822, 0]
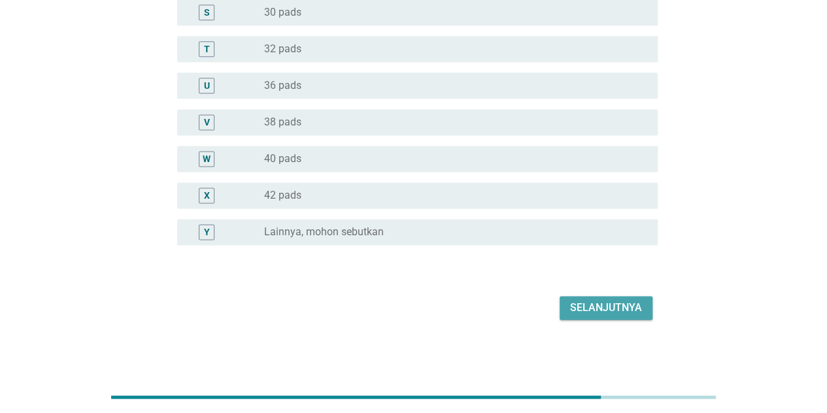
click at [608, 301] on div "Selanjutnya" at bounding box center [606, 308] width 72 height 16
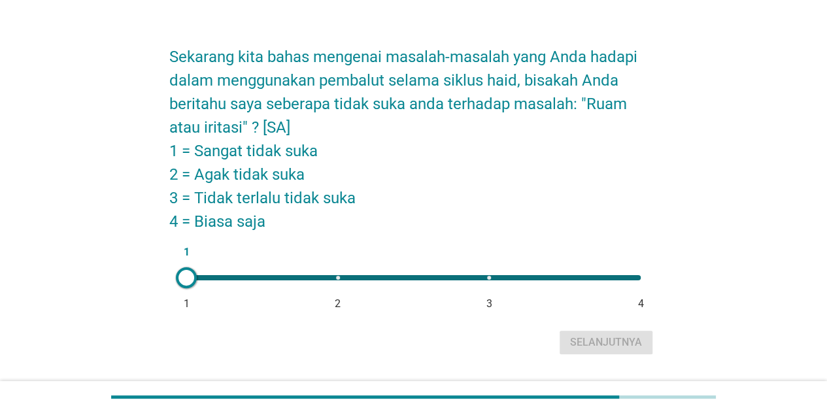
scroll to position [52, 0]
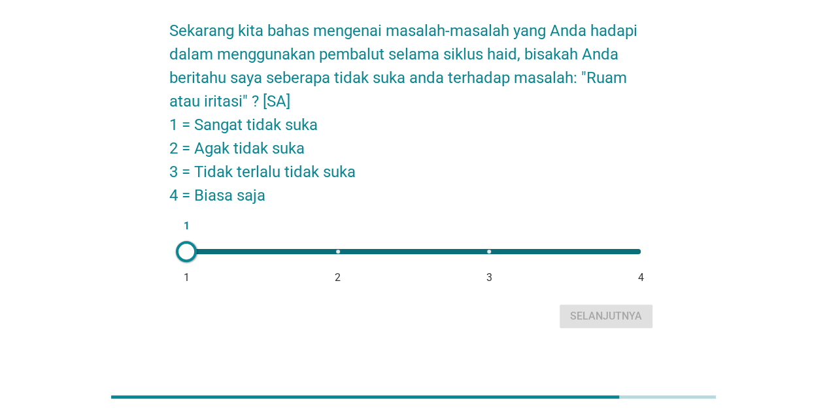
click at [218, 250] on div "1 1 2 3 4" at bounding box center [413, 251] width 454 height 5
click at [188, 251] on div at bounding box center [186, 251] width 21 height 21
click at [590, 314] on div "Selanjutnya" at bounding box center [606, 317] width 72 height 16
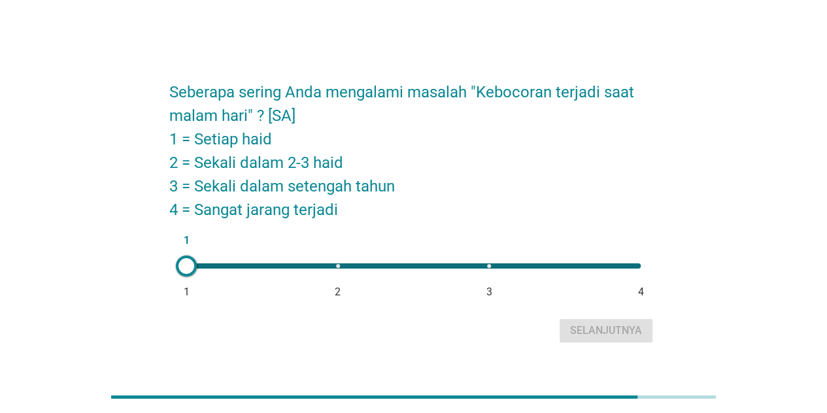
click at [246, 263] on div "1 1 2 3 4" at bounding box center [413, 265] width 454 height 5
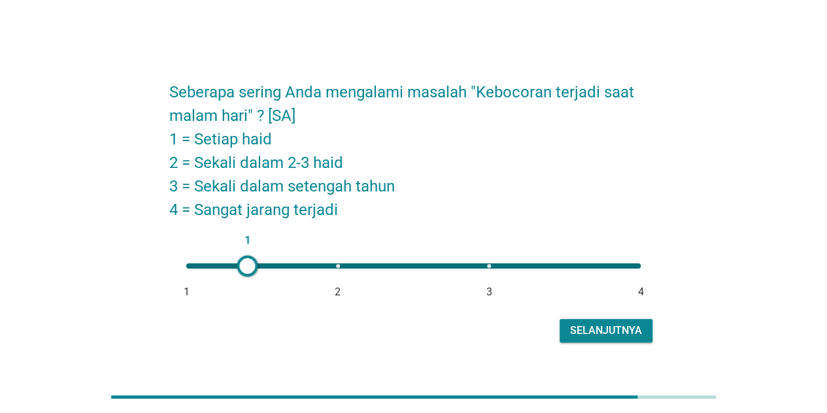
type input "2"
drag, startPoint x: 188, startPoint y: 263, endPoint x: 263, endPoint y: 267, distance: 74.7
click at [263, 267] on div at bounding box center [262, 266] width 21 height 21
click at [622, 326] on div "Selanjutnya" at bounding box center [606, 331] width 72 height 16
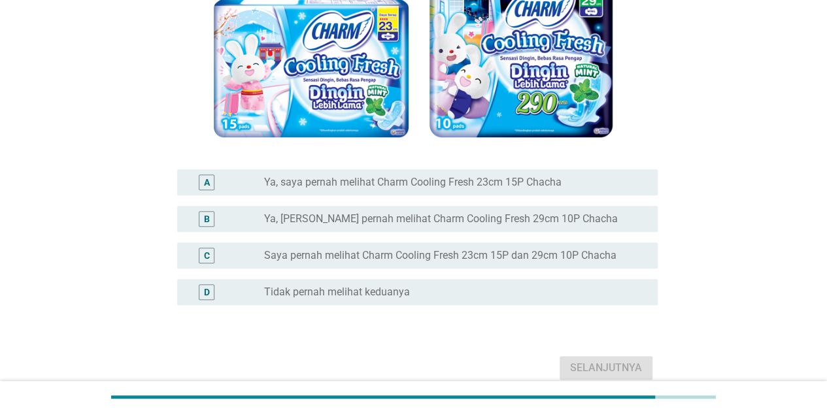
scroll to position [195, 0]
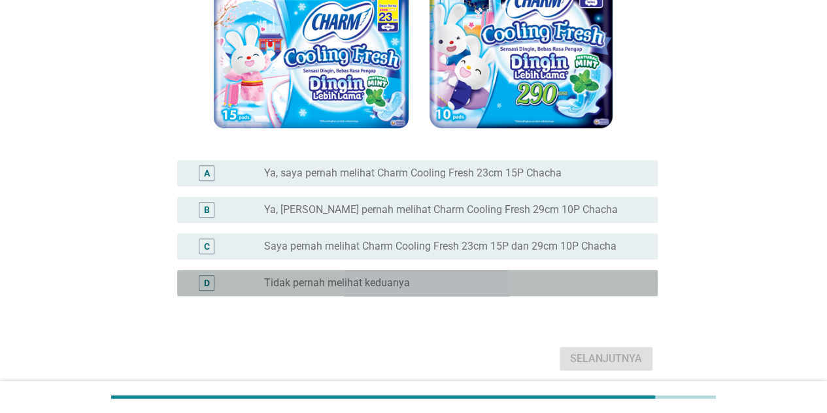
click at [510, 278] on div "radio_button_unchecked Tidak pernah melihat keduanya" at bounding box center [450, 283] width 373 height 13
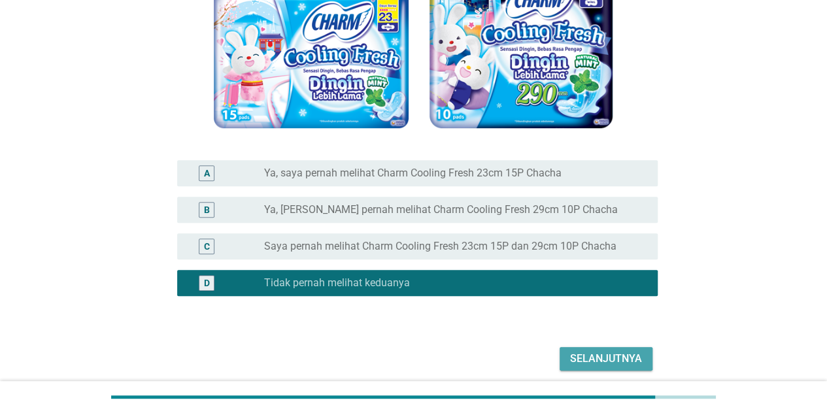
click at [603, 354] on div "Selanjutnya" at bounding box center [606, 359] width 72 height 16
